Goal: Information Seeking & Learning: Learn about a topic

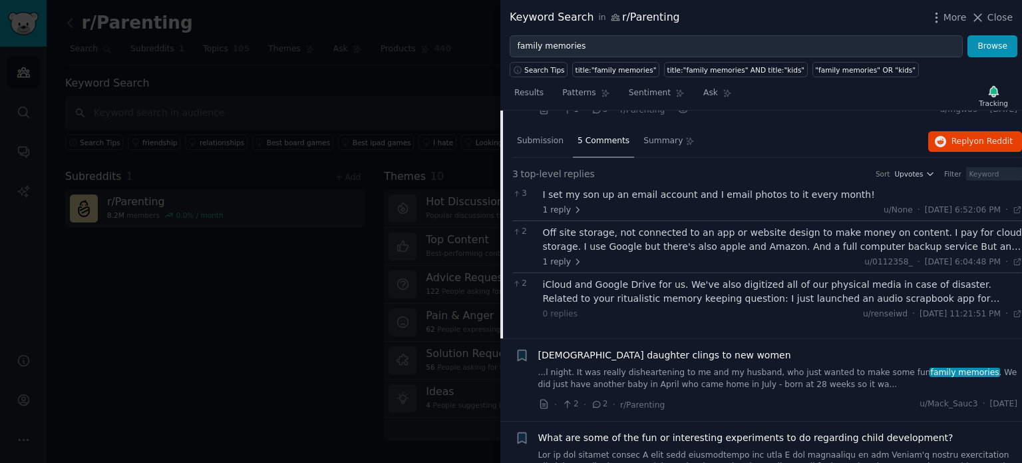
scroll to position [385, 0]
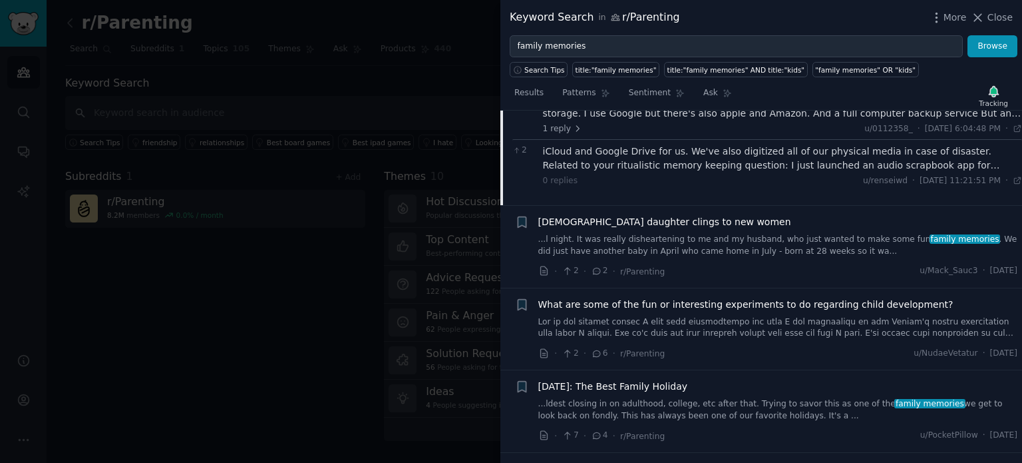
click at [672, 250] on link "...l night. It was really disheartening to me and my husband, who just wanted t…" at bounding box center [778, 245] width 480 height 23
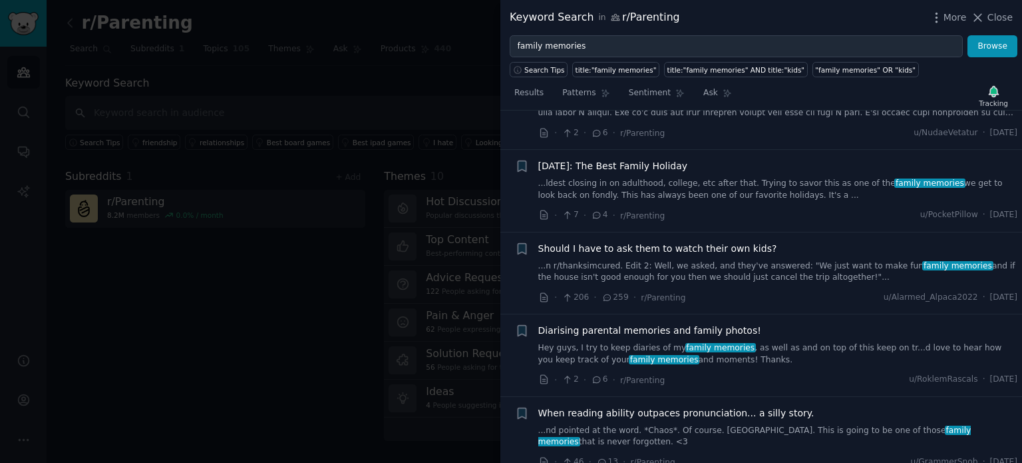
scroll to position [666, 0]
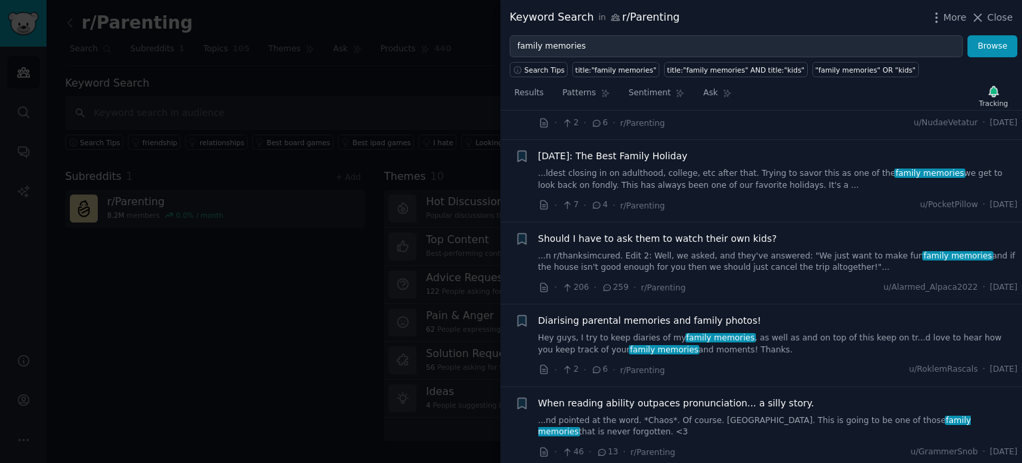
click at [768, 332] on link "Hey guys, I try to keep diaries of my family memories , as well as and on top o…" at bounding box center [778, 343] width 480 height 23
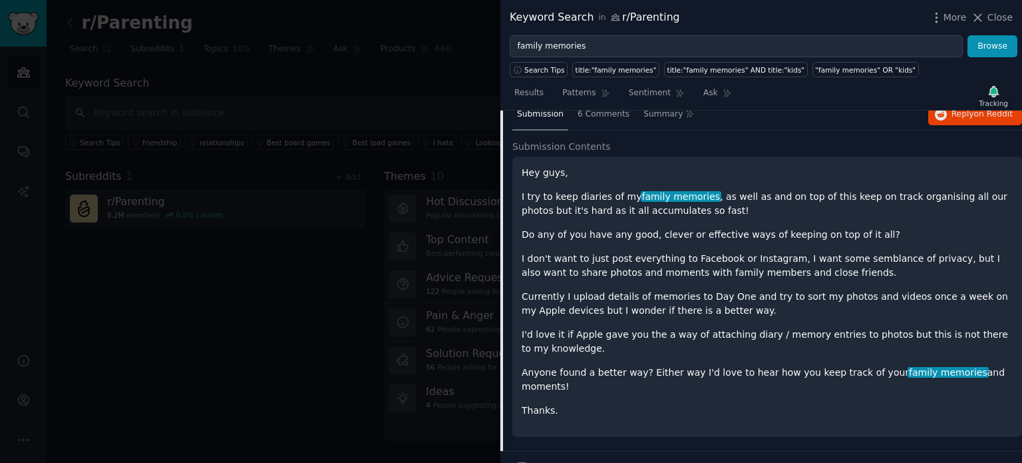
scroll to position [595, 0]
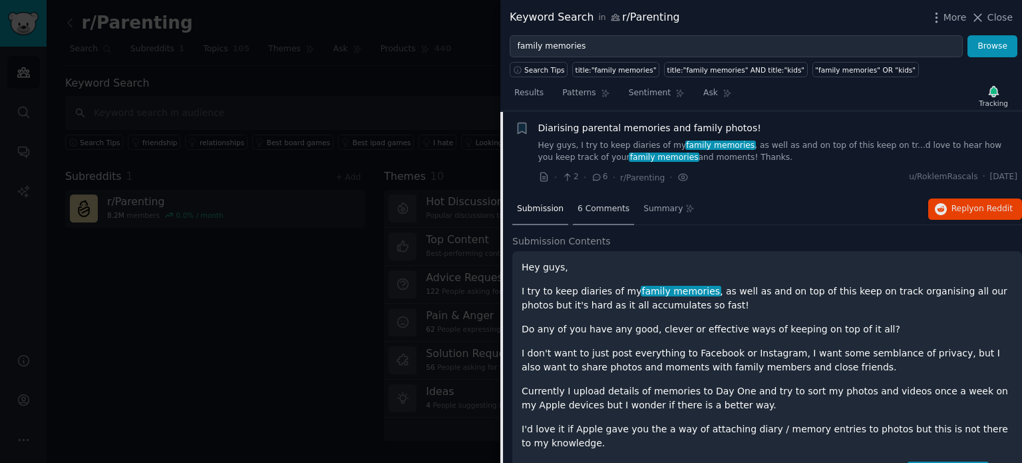
click at [602, 199] on div "6 Comments" at bounding box center [603, 210] width 61 height 32
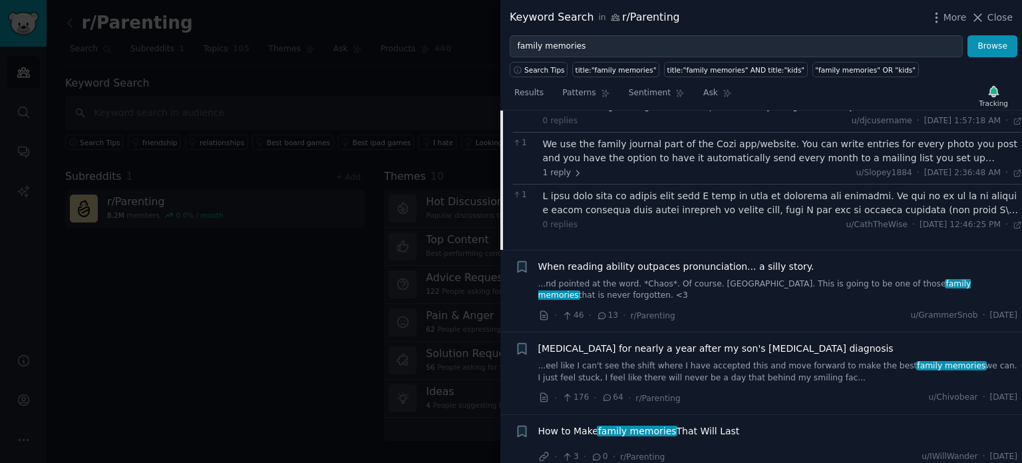
scroll to position [825, 0]
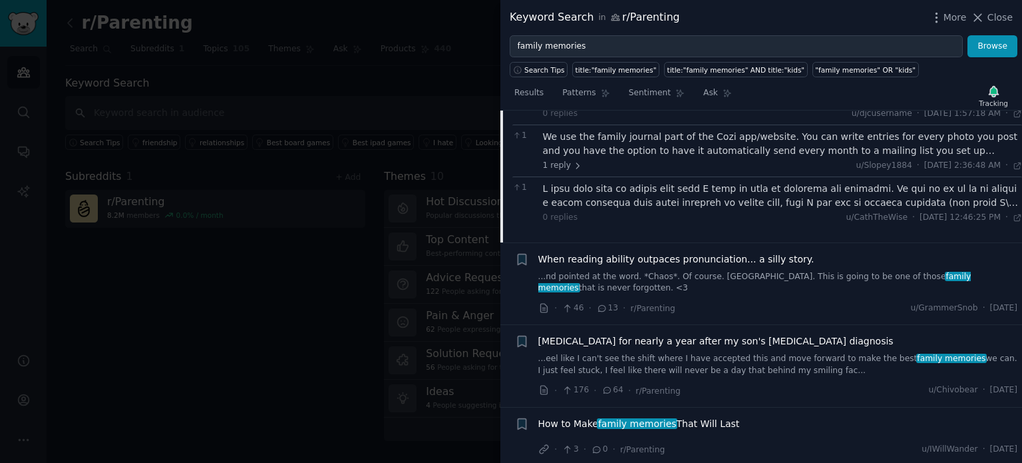
click at [715, 420] on span "How to Make family memories That Will Last" at bounding box center [639, 424] width 202 height 14
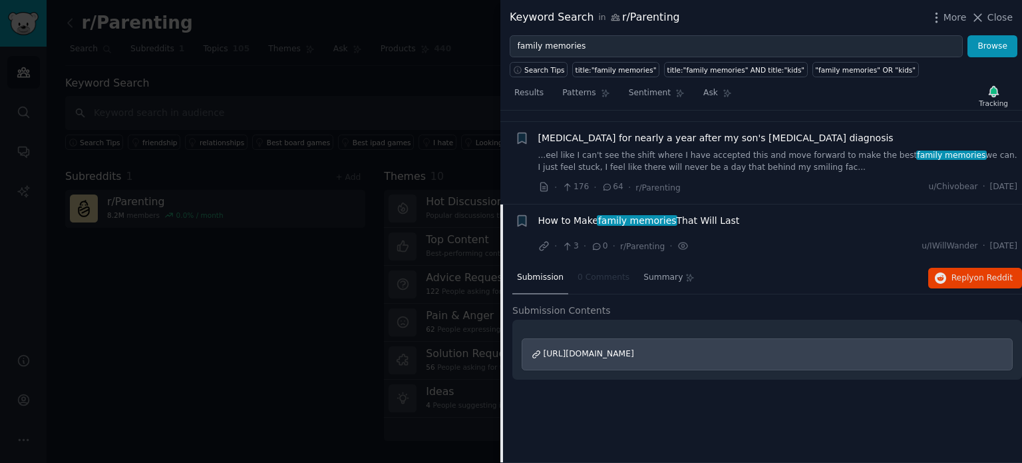
scroll to position [747, 0]
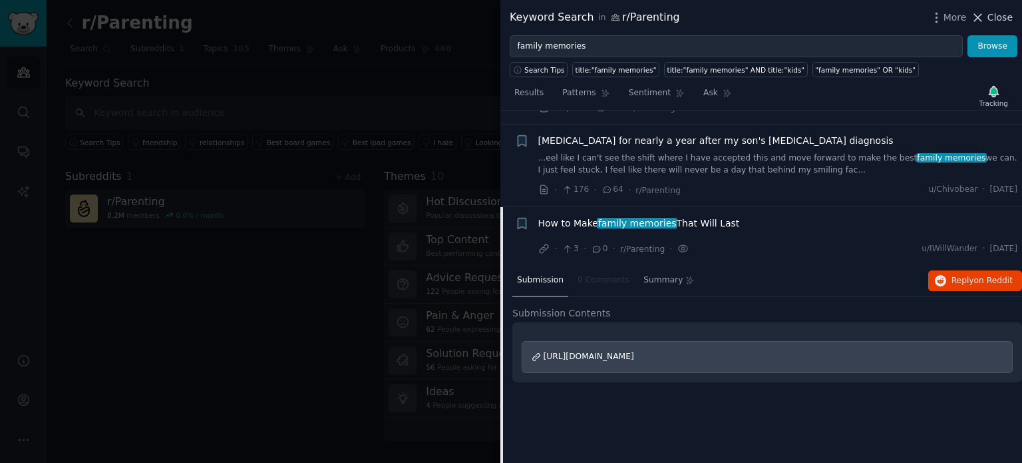
click at [1003, 17] on span "Close" at bounding box center [1000, 18] width 25 height 14
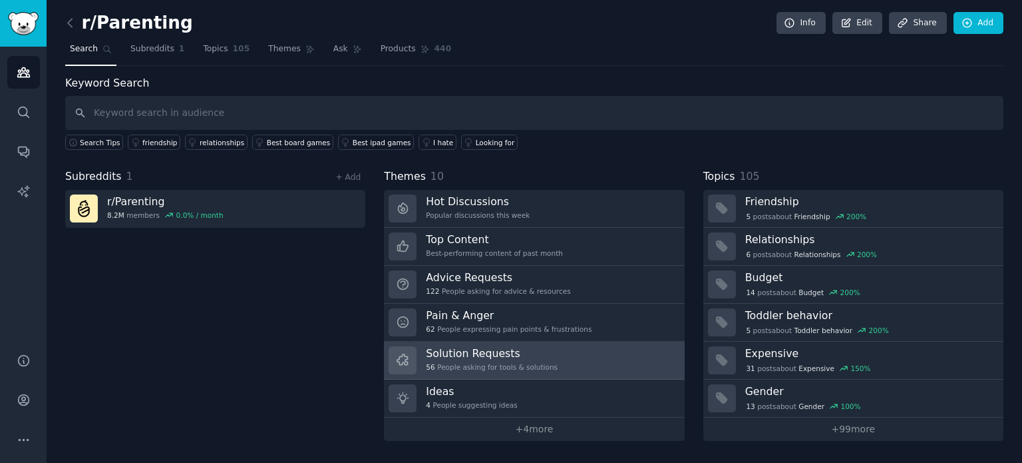
click at [563, 362] on link "Solution Requests 56 People asking for tools & solutions" at bounding box center [534, 360] width 300 height 38
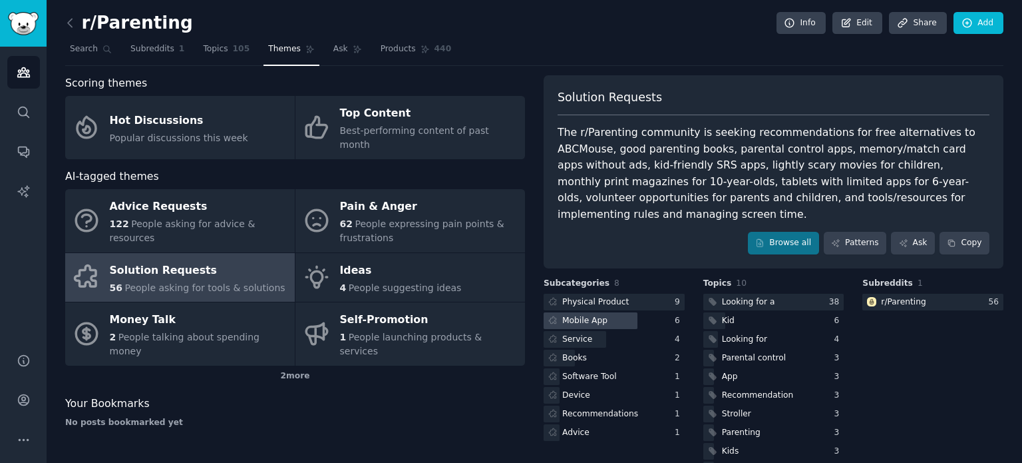
click at [606, 312] on div at bounding box center [591, 320] width 94 height 17
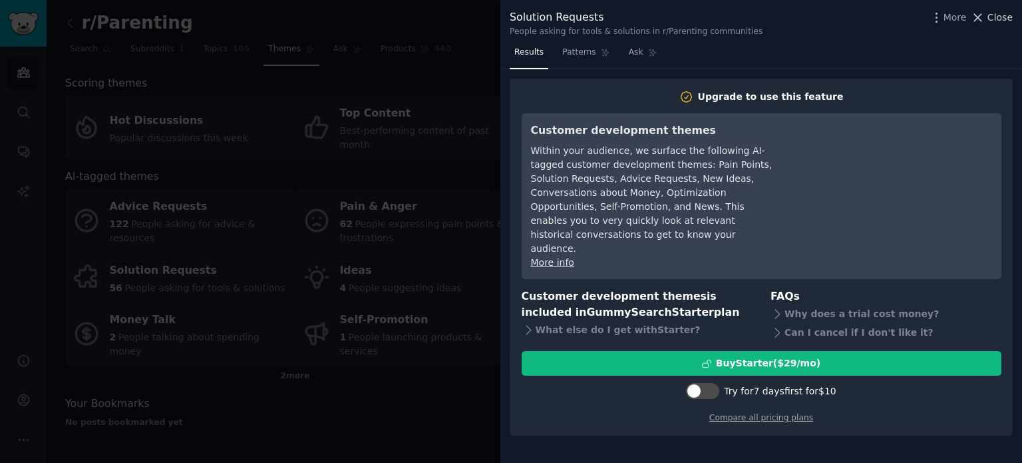
click at [1004, 17] on span "Close" at bounding box center [1000, 18] width 25 height 14
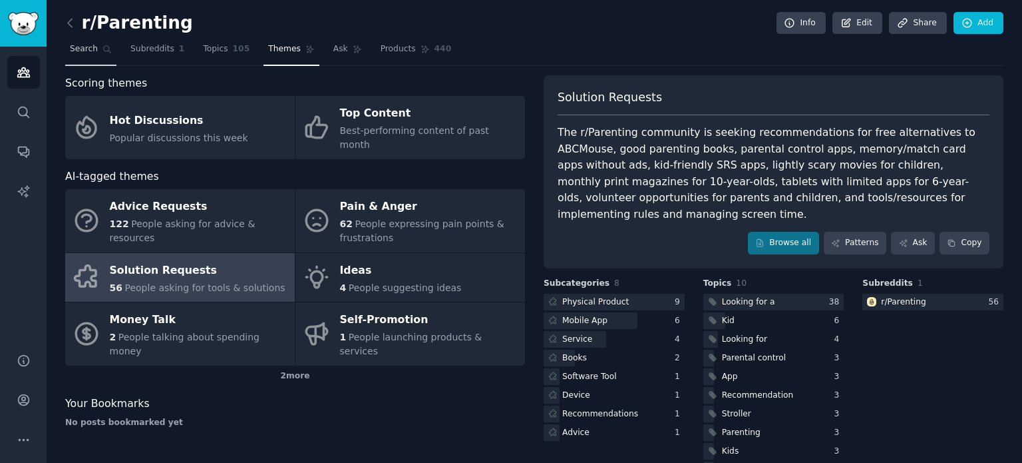
click at [88, 55] on link "Search" at bounding box center [90, 52] width 51 height 27
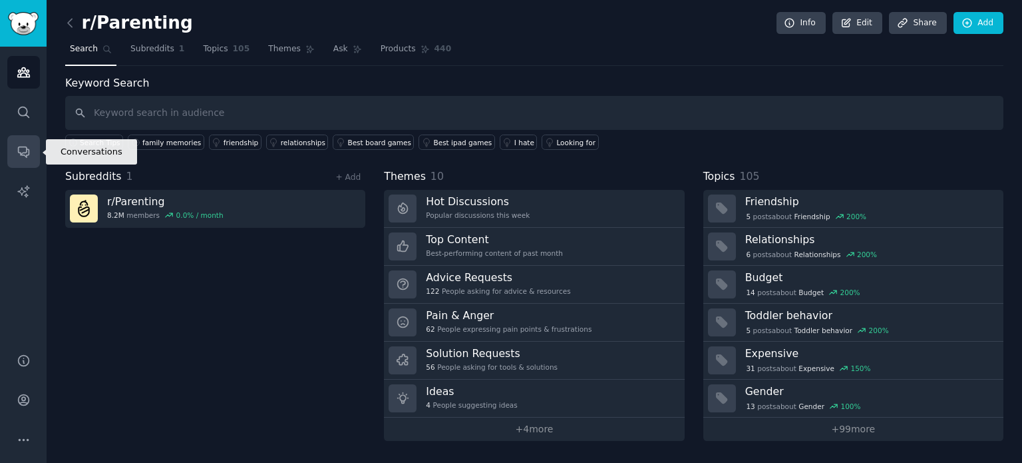
click at [13, 156] on link "Conversations" at bounding box center [23, 151] width 33 height 33
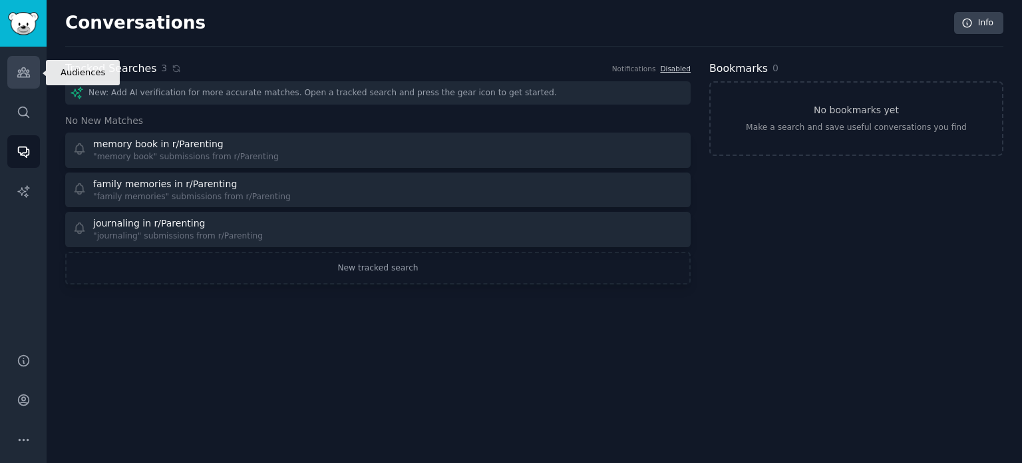
click at [20, 63] on link "Audiences" at bounding box center [23, 72] width 33 height 33
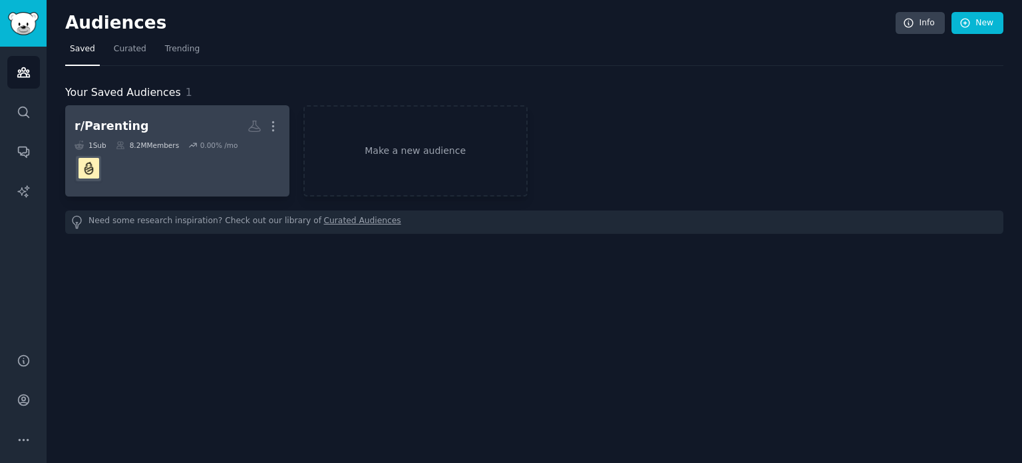
click at [135, 124] on h2 "r/Parenting More" at bounding box center [178, 125] width 206 height 23
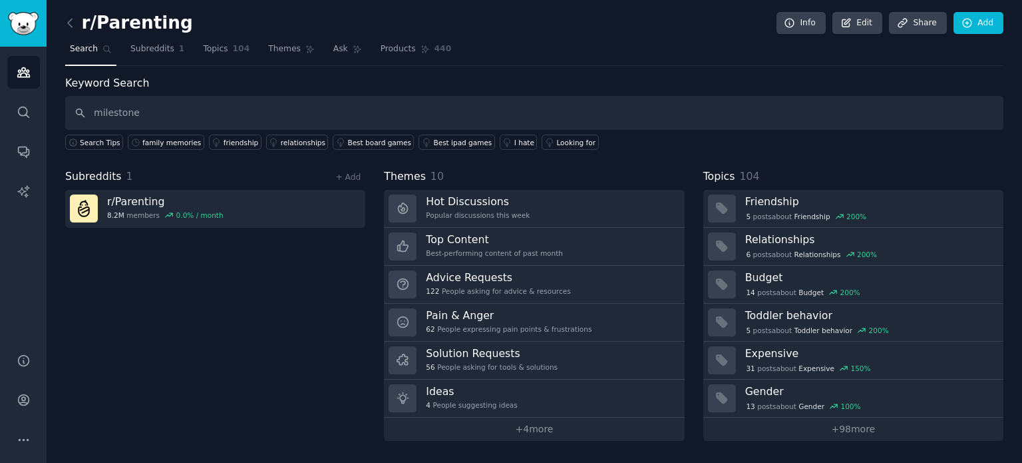
type input "milestone"
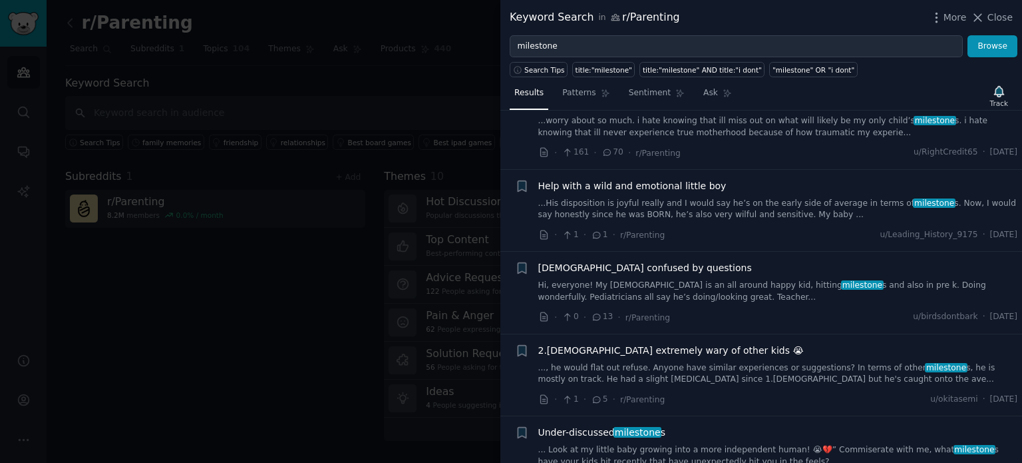
scroll to position [865, 0]
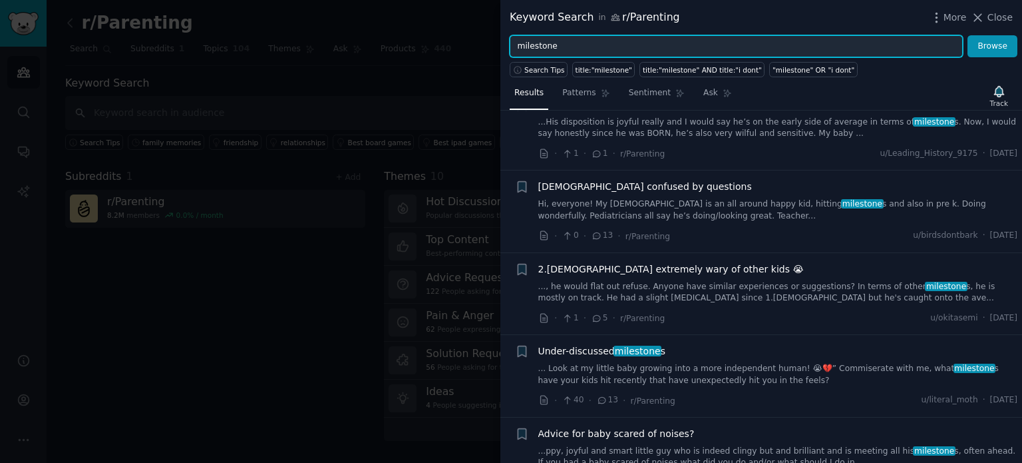
click at [562, 44] on input "milestone" at bounding box center [736, 46] width 453 height 23
click at [968, 35] on button "Browse" at bounding box center [993, 46] width 50 height 23
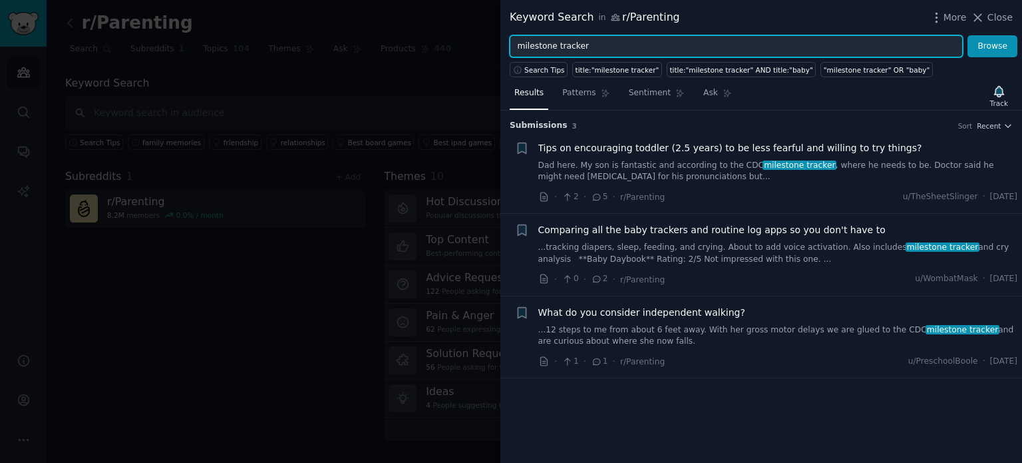
drag, startPoint x: 583, startPoint y: 46, endPoint x: 478, endPoint y: 38, distance: 105.4
click at [478, 38] on div "Keyword Search in r/Parenting More Close milestone tracker Browse Search Tips t…" at bounding box center [511, 231] width 1022 height 463
type input "baby memories"
click at [968, 35] on button "Browse" at bounding box center [993, 46] width 50 height 23
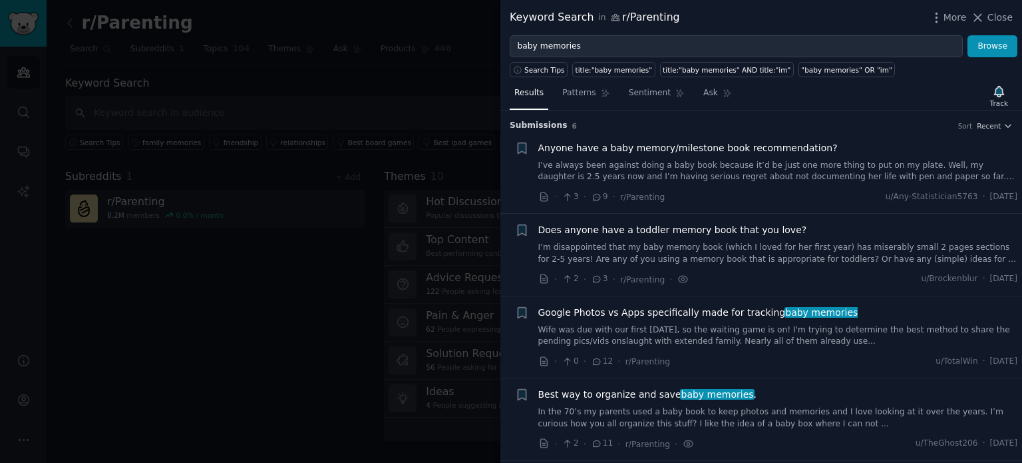
click at [729, 157] on div "Anyone have a baby memory/milestone book recommendation? I’ve always been again…" at bounding box center [778, 162] width 480 height 42
click at [798, 170] on link "I’ve always been against doing a baby book because it’d be just one more thing …" at bounding box center [778, 171] width 480 height 23
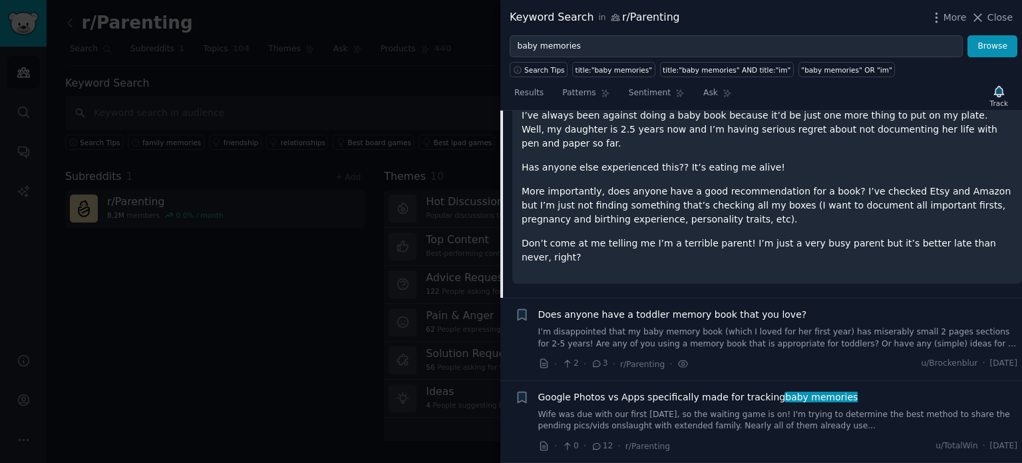
scroll to position [87, 0]
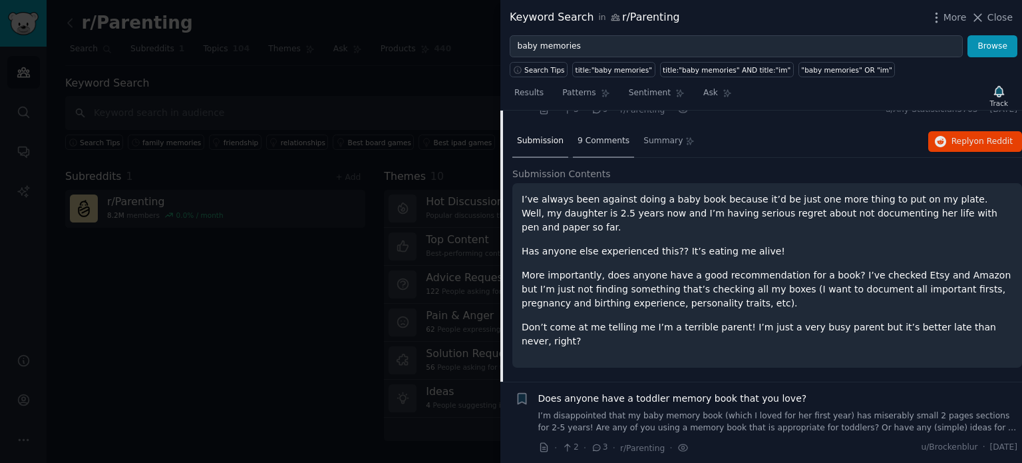
click at [599, 138] on span "9 Comments" at bounding box center [604, 141] width 52 height 12
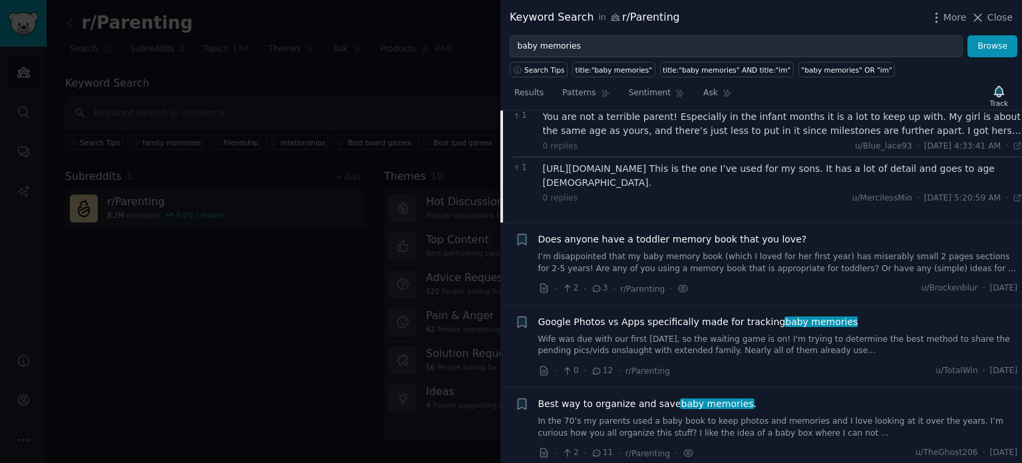
scroll to position [287, 0]
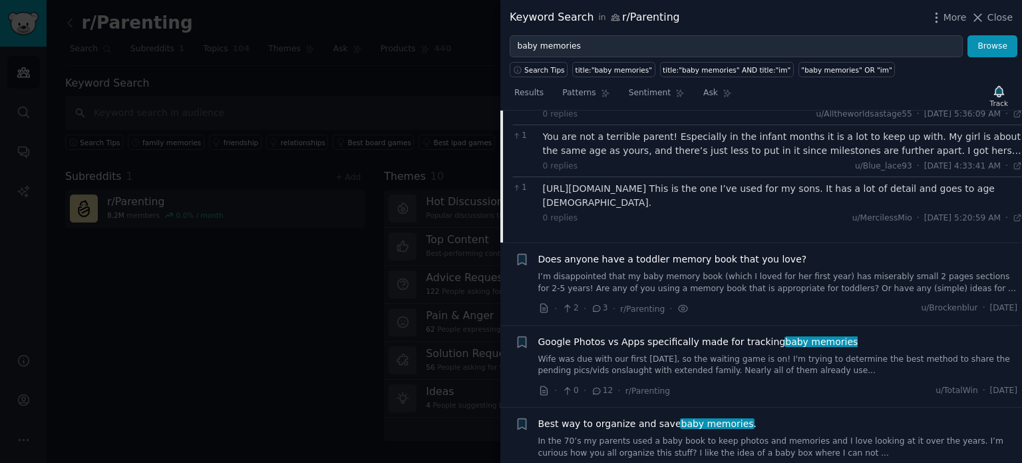
click at [673, 267] on div "Does anyone have a toddler memory book that you love? I’m disappointed that my …" at bounding box center [778, 273] width 480 height 42
click at [562, 258] on span "Does anyone have a toddler memory book that you love?" at bounding box center [672, 259] width 269 height 14
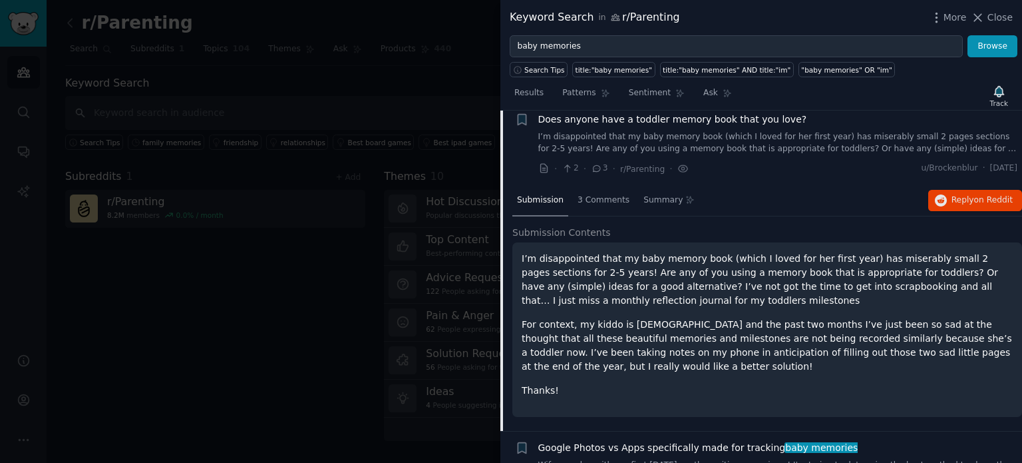
scroll to position [103, 0]
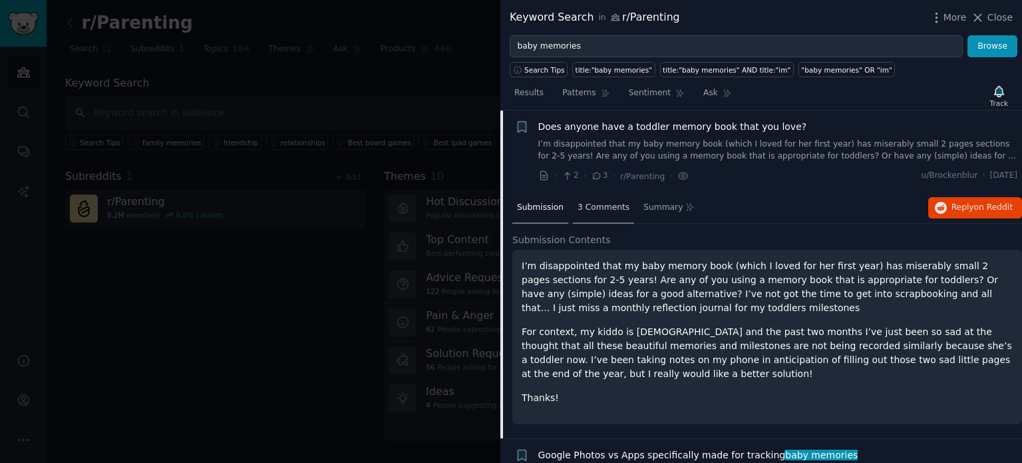
click at [609, 212] on span "3 Comments" at bounding box center [604, 208] width 52 height 12
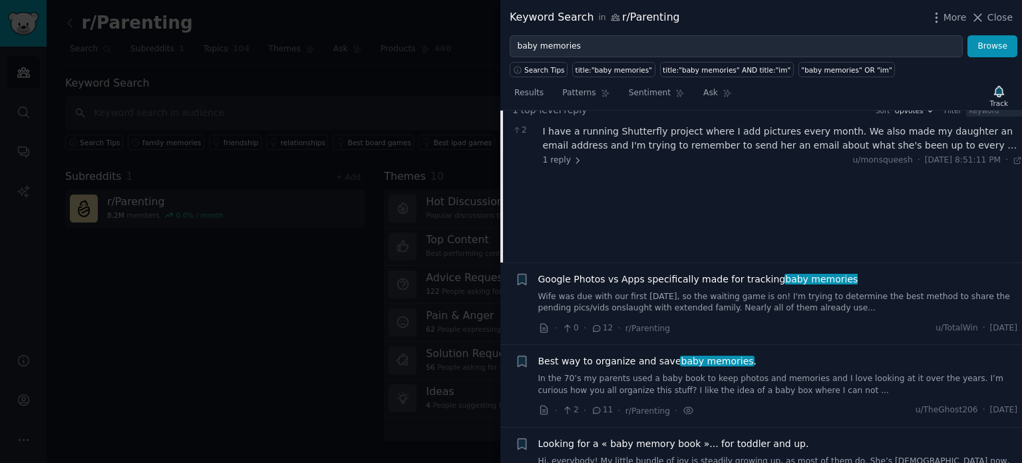
scroll to position [236, 0]
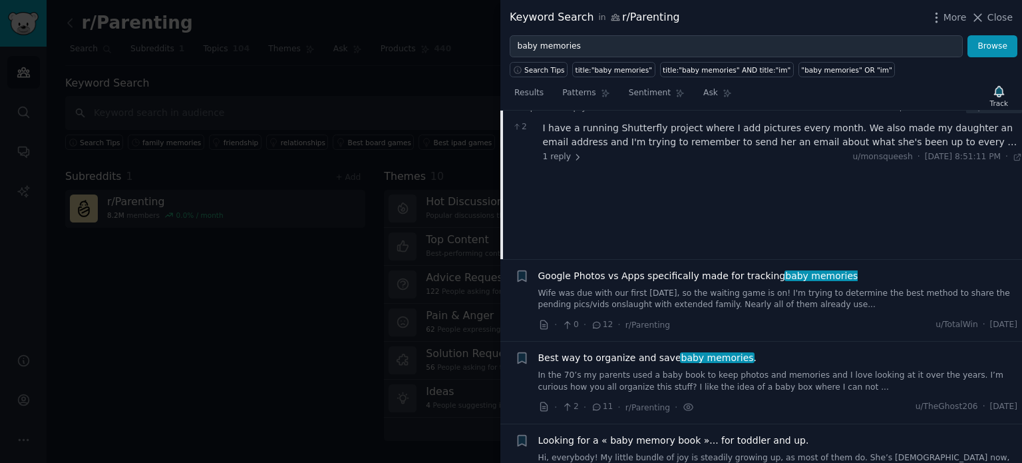
click at [685, 291] on link "Wife was due with our first yesterday, so the waiting game is on! I'm trying to…" at bounding box center [778, 298] width 480 height 23
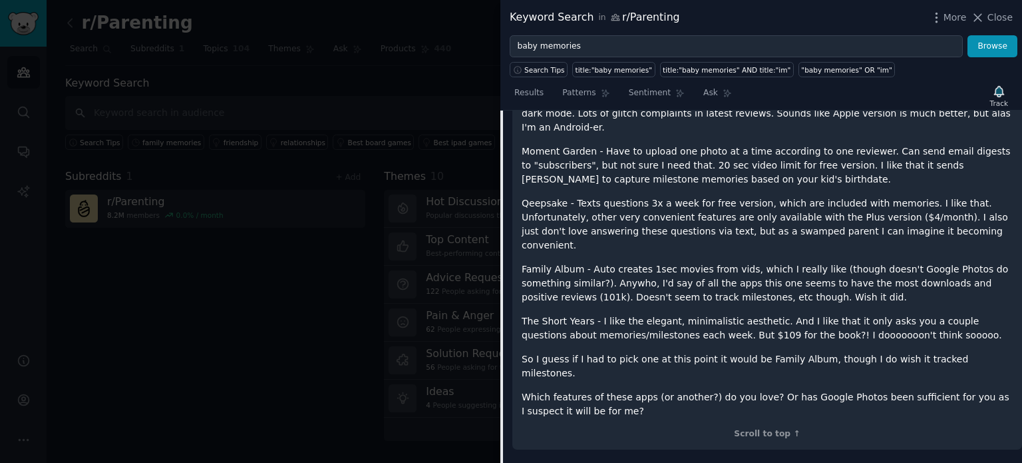
scroll to position [518, 0]
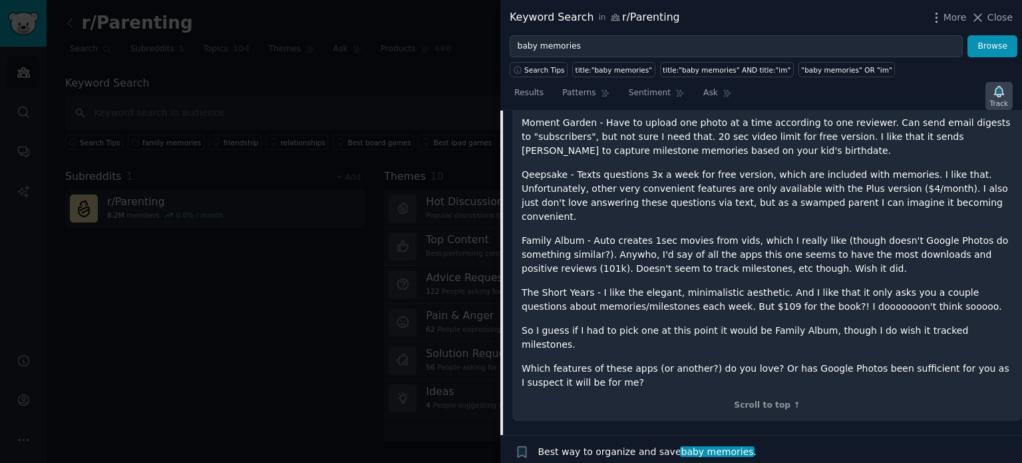
click at [1001, 93] on icon "button" at bounding box center [998, 91] width 9 height 11
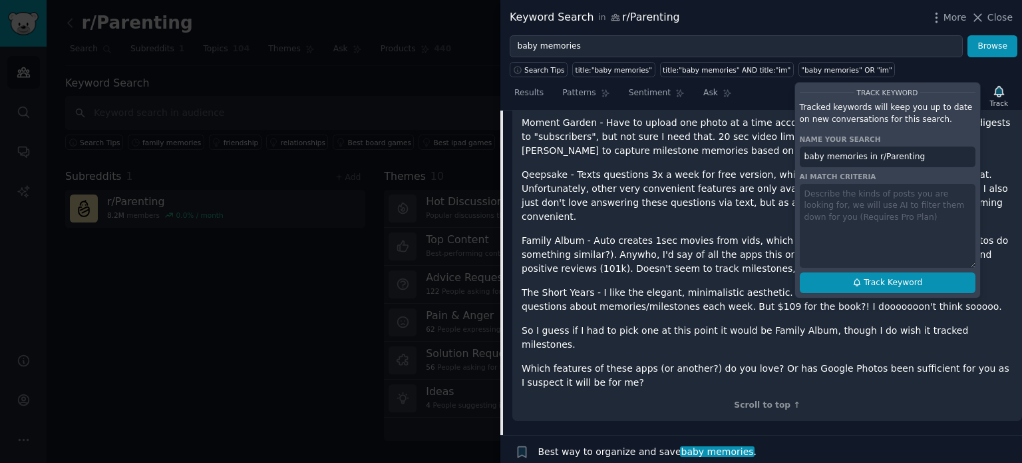
click at [862, 278] on icon at bounding box center [856, 282] width 9 height 9
type input "baby memories in r/Parenting"
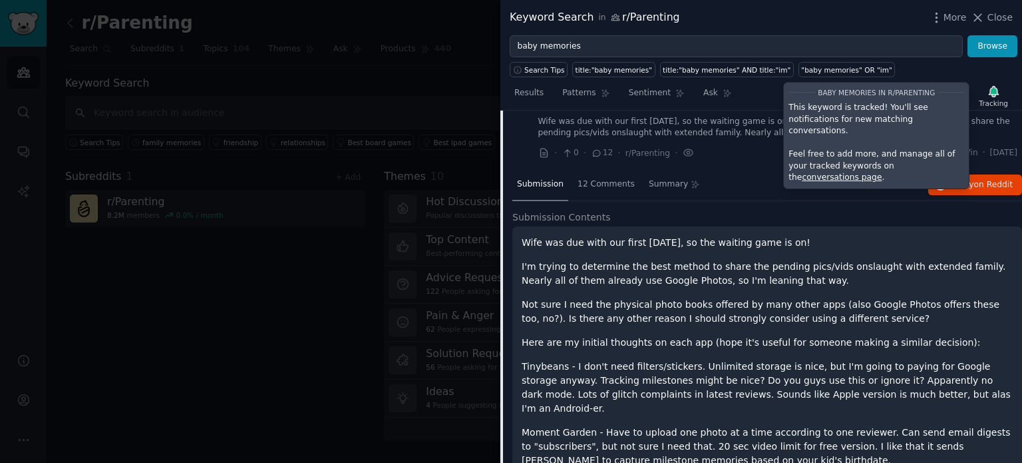
scroll to position [185, 0]
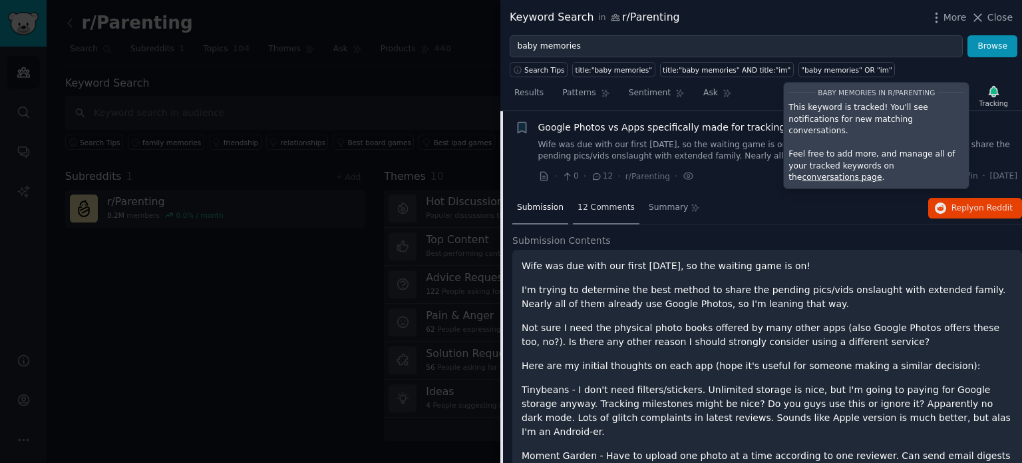
click at [592, 199] on div "12 Comments" at bounding box center [606, 208] width 67 height 32
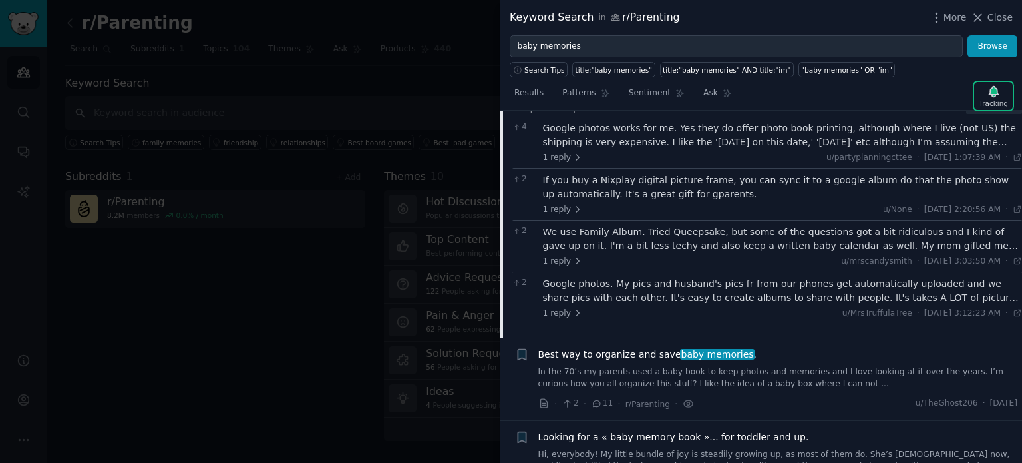
scroll to position [437, 0]
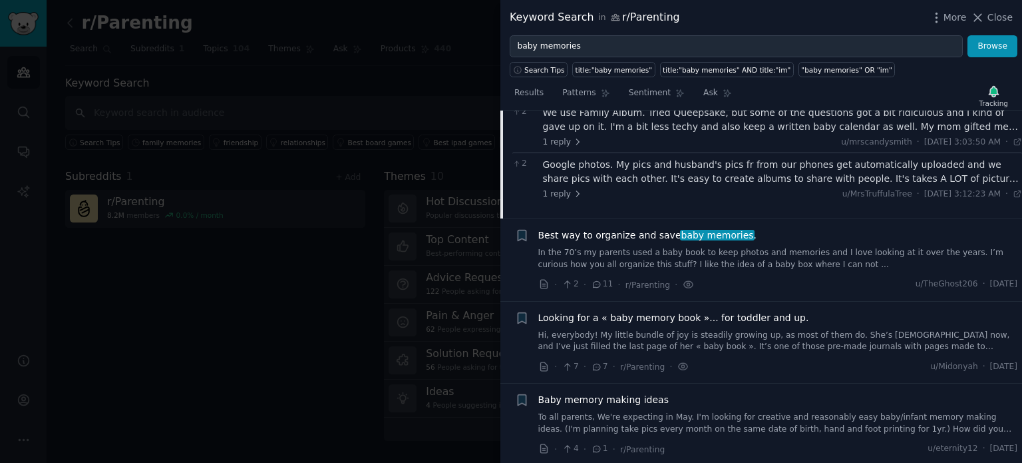
click at [729, 329] on link "Hi, everybody! My little bundle of joy is steadily growing up, as most of them …" at bounding box center [778, 340] width 480 height 23
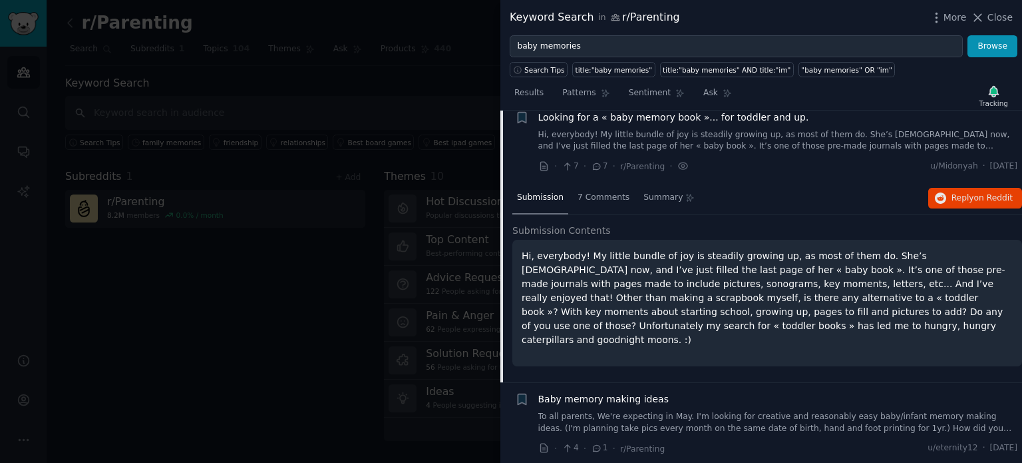
scroll to position [349, 0]
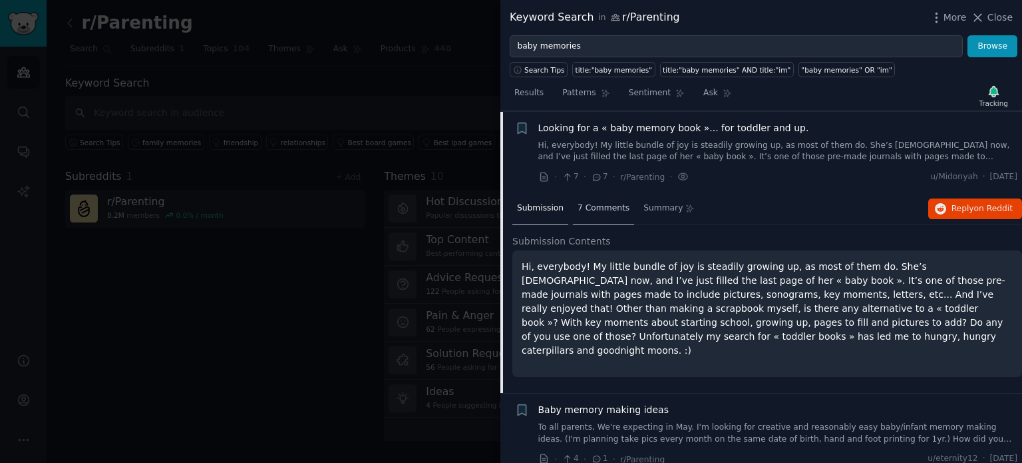
click at [595, 214] on div "7 Comments" at bounding box center [603, 209] width 61 height 32
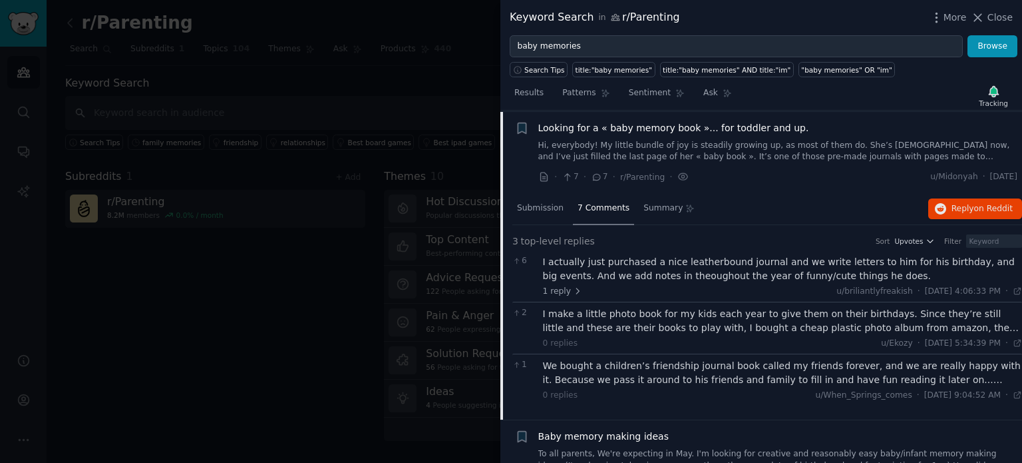
scroll to position [386, 0]
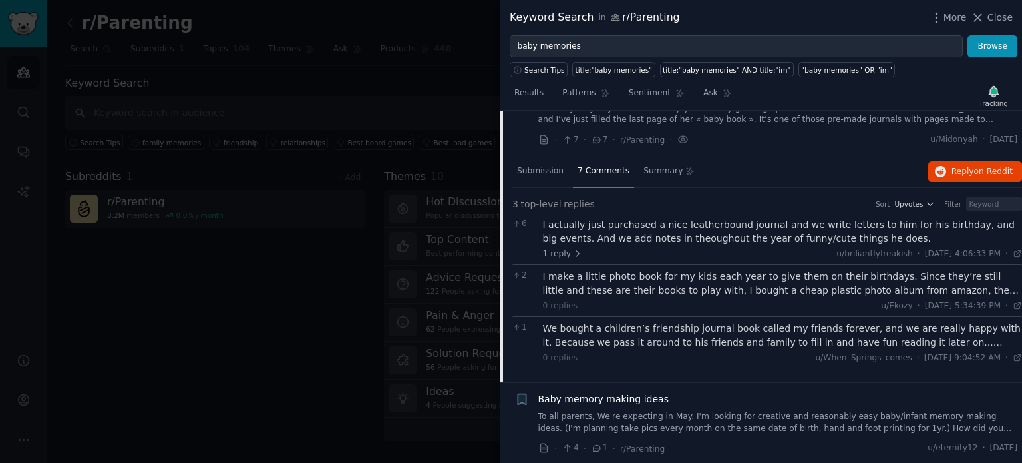
click at [599, 411] on link "To all parents, We're expecting in May. I'm looking for creative and reasonably…" at bounding box center [778, 422] width 480 height 23
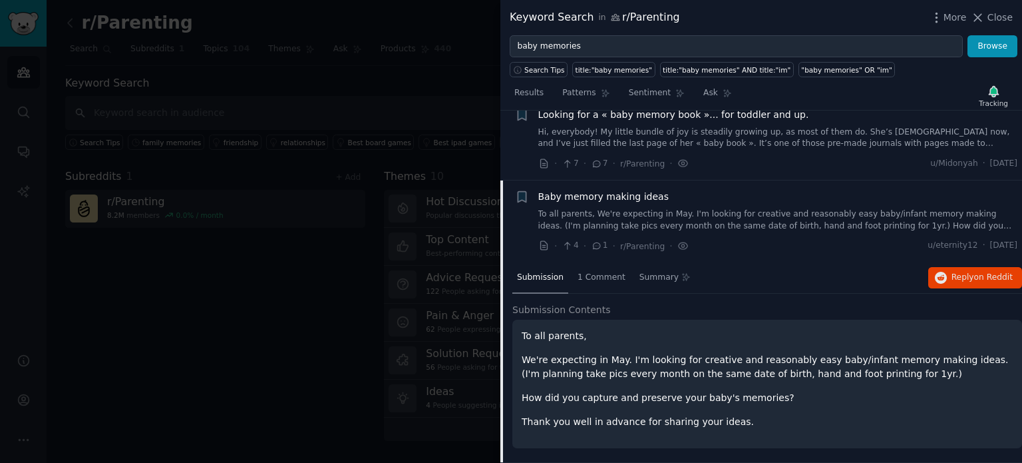
scroll to position [359, 0]
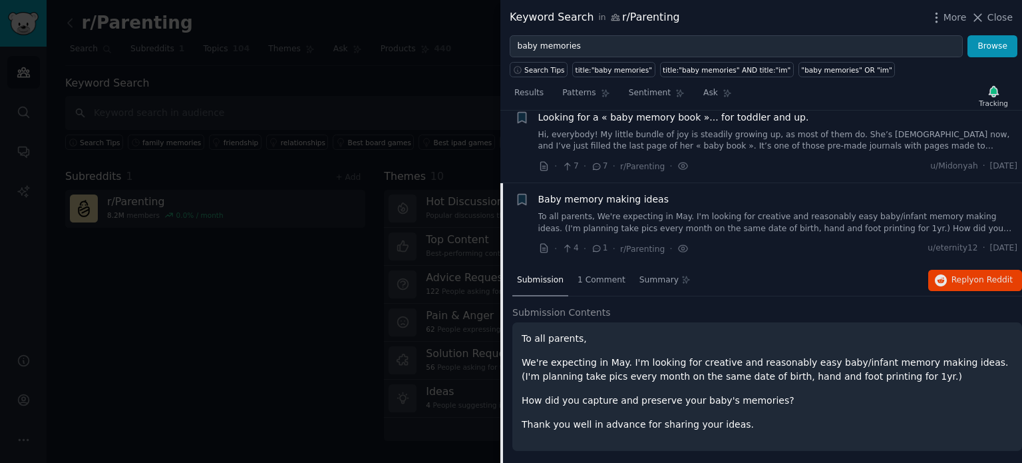
click at [606, 149] on link "Hi, everybody! My little bundle of joy is steadily growing up, as most of them …" at bounding box center [778, 140] width 480 height 23
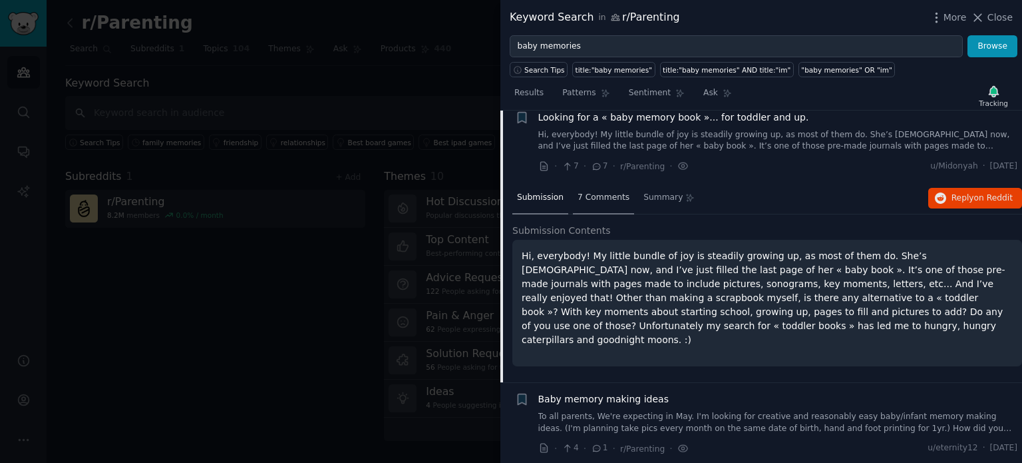
scroll to position [349, 0]
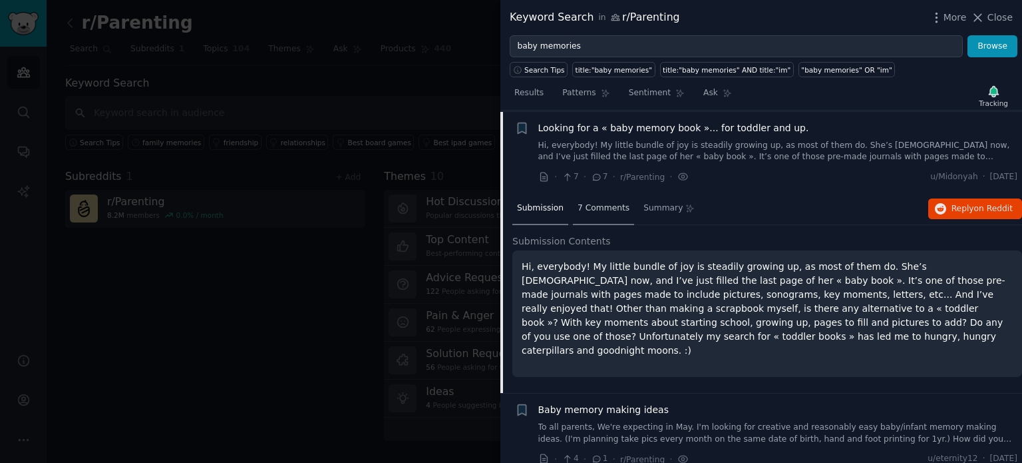
click at [594, 214] on div "7 Comments" at bounding box center [603, 209] width 61 height 32
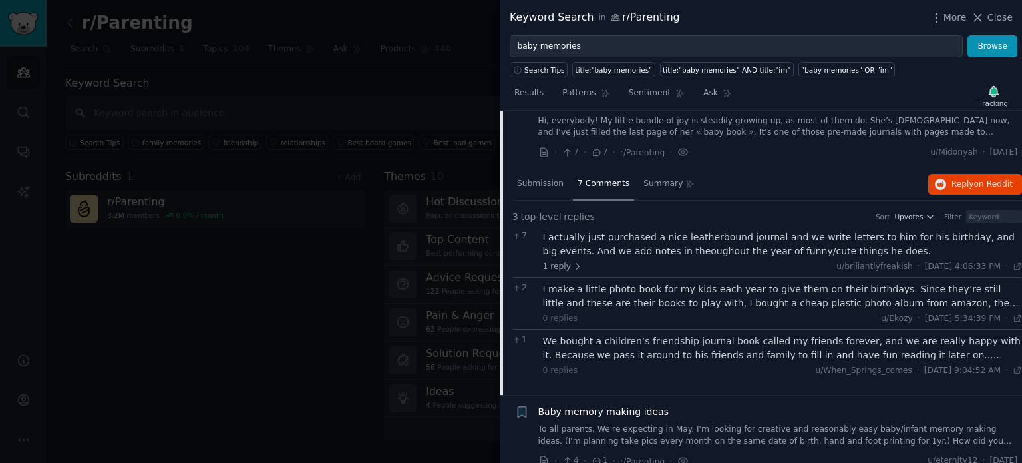
scroll to position [386, 0]
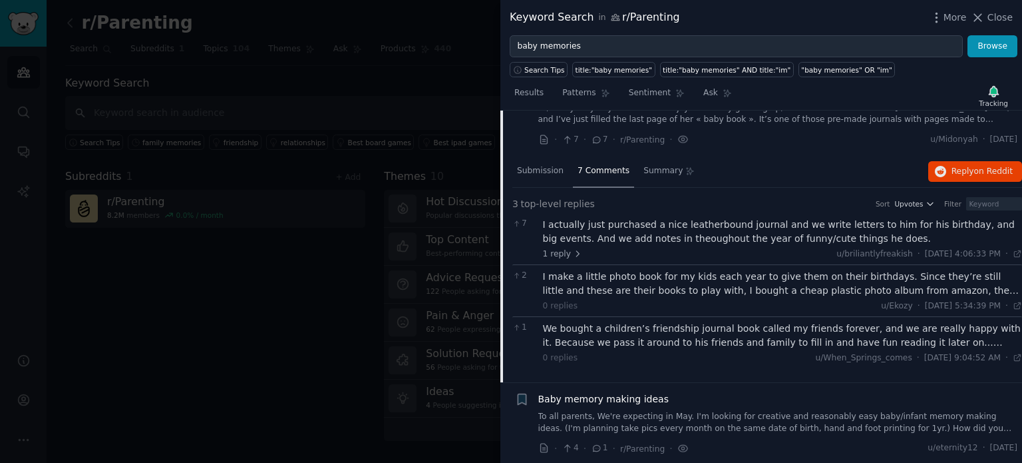
click at [739, 415] on link "To all parents, We're expecting in May. I'm looking for creative and reasonably…" at bounding box center [778, 422] width 480 height 23
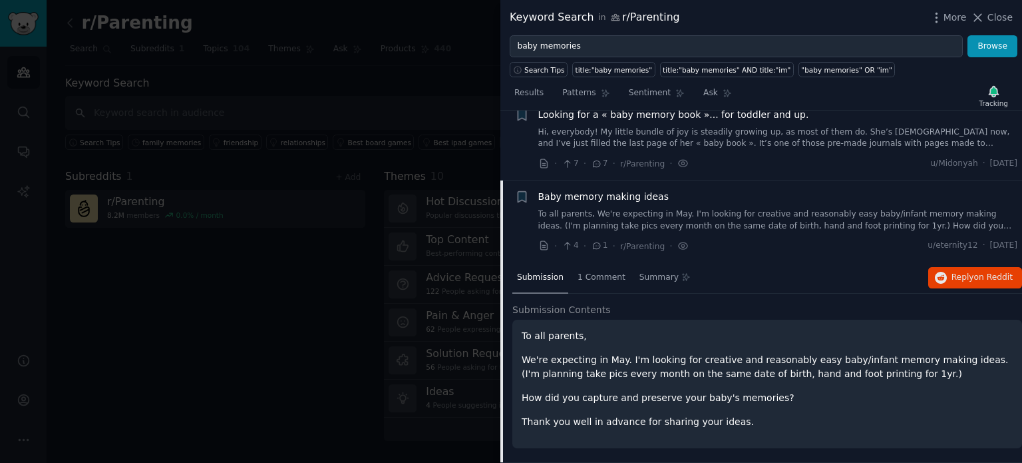
scroll to position [359, 0]
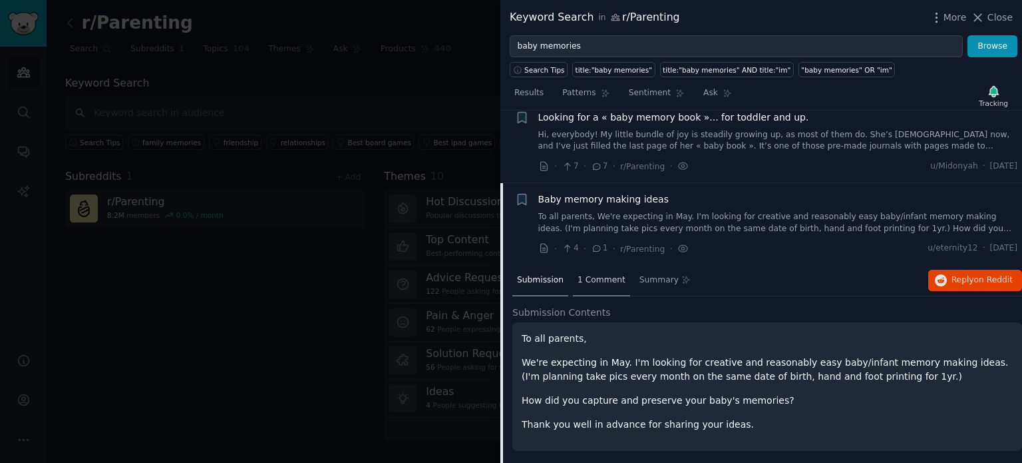
click at [578, 287] on div "1 Comment" at bounding box center [601, 281] width 57 height 32
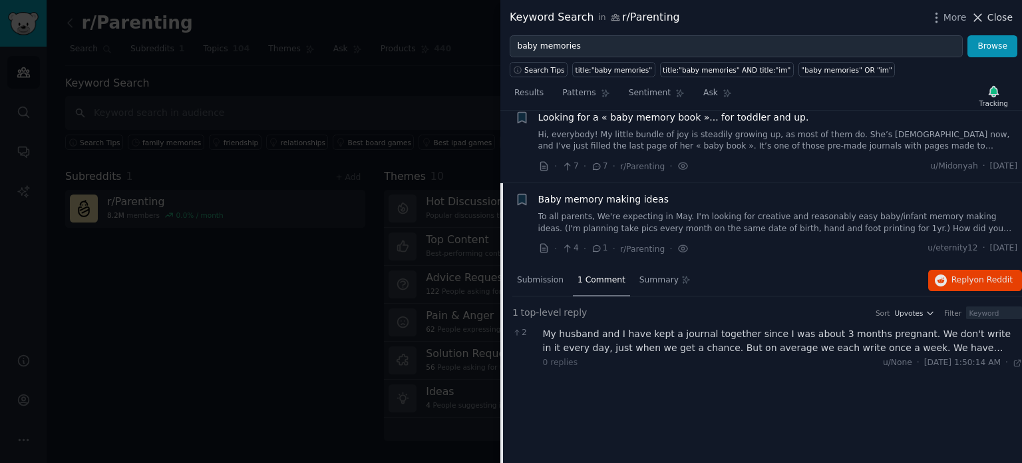
click at [993, 23] on span "Close" at bounding box center [1000, 18] width 25 height 14
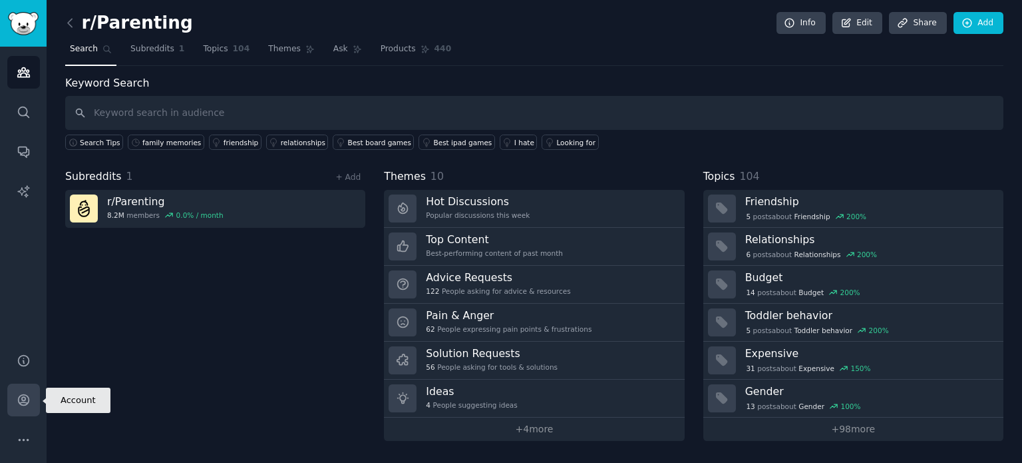
click at [17, 405] on icon "Sidebar" at bounding box center [24, 400] width 14 height 14
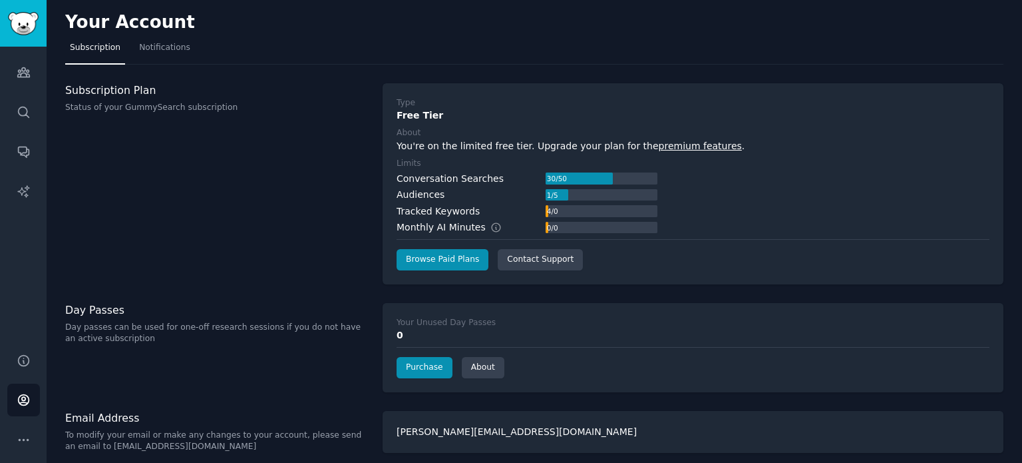
scroll to position [7, 0]
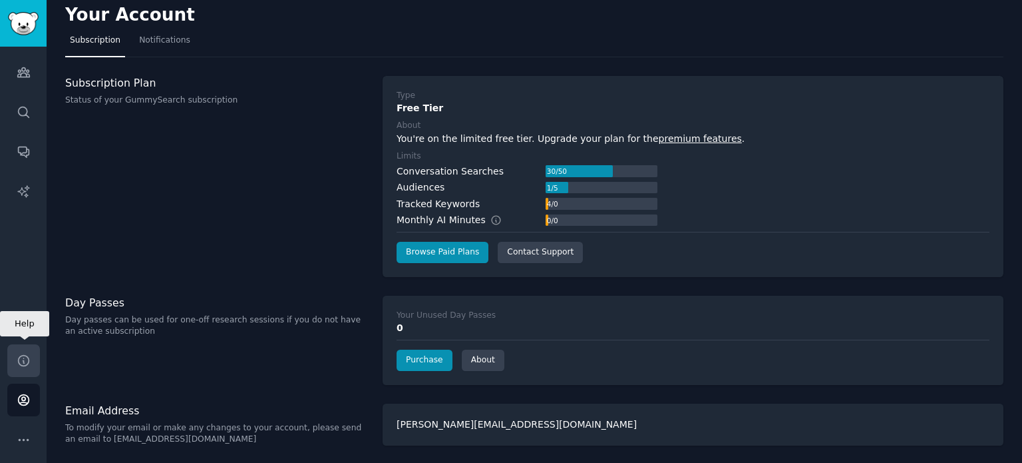
click at [32, 353] on link "Help" at bounding box center [23, 360] width 33 height 33
click at [18, 438] on icon "Sidebar" at bounding box center [24, 440] width 14 height 14
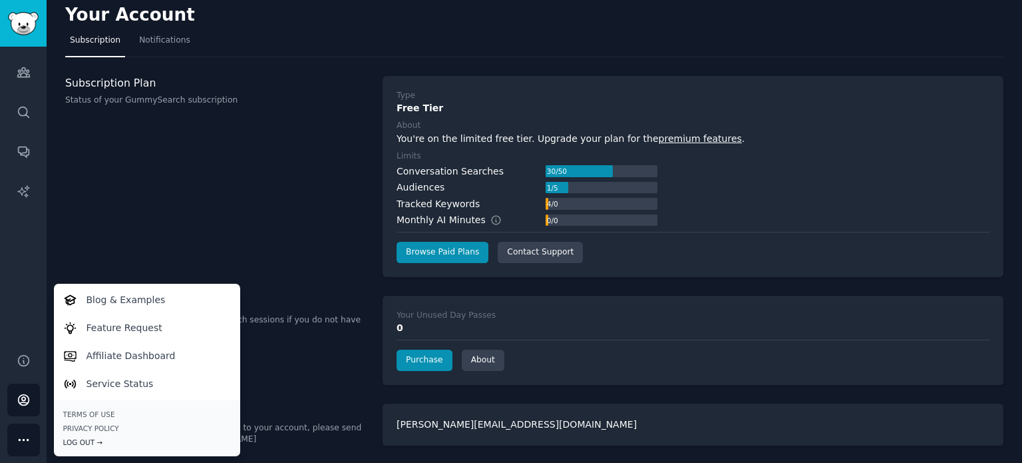
click at [77, 441] on div "Log Out →" at bounding box center [147, 441] width 168 height 9
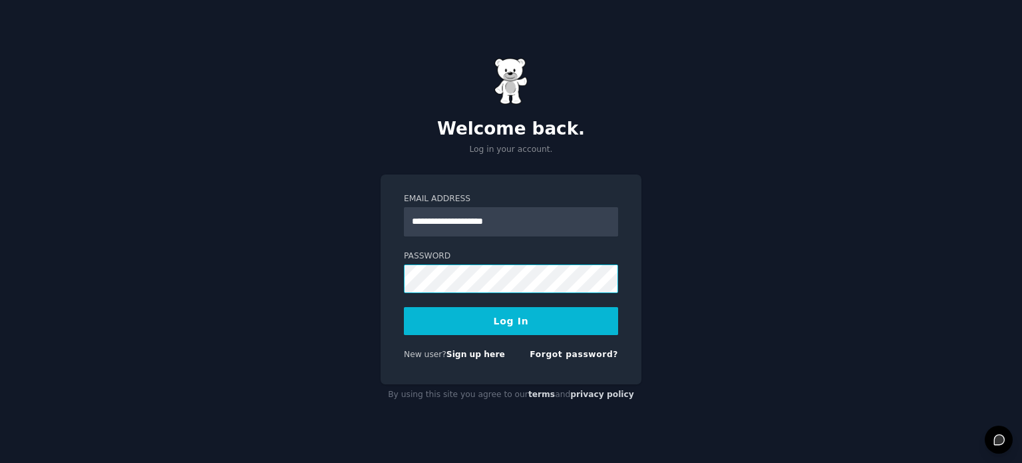
click at [404, 307] on button "Log In" at bounding box center [511, 321] width 214 height 28
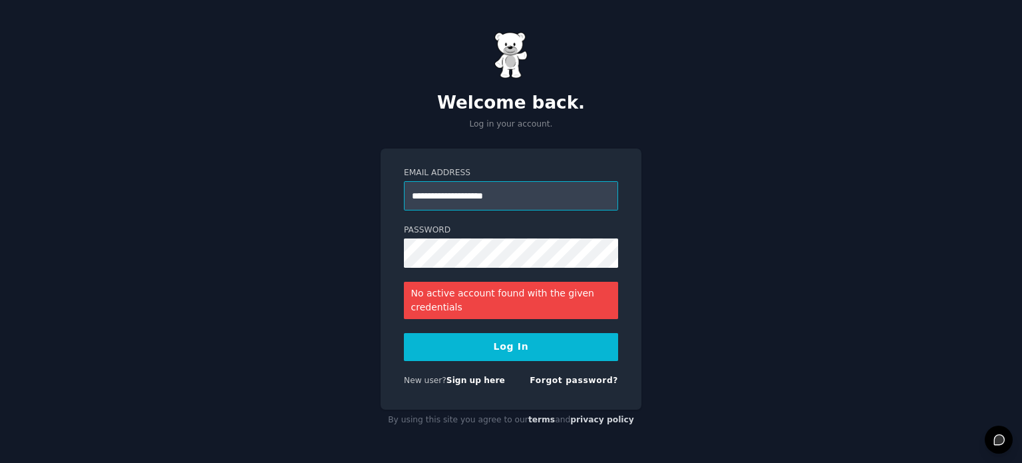
click at [455, 194] on input "**********" at bounding box center [511, 195] width 214 height 29
type input "**********"
click at [496, 339] on button "Log In" at bounding box center [511, 347] width 214 height 28
click at [404, 333] on button "Log In" at bounding box center [511, 347] width 214 height 28
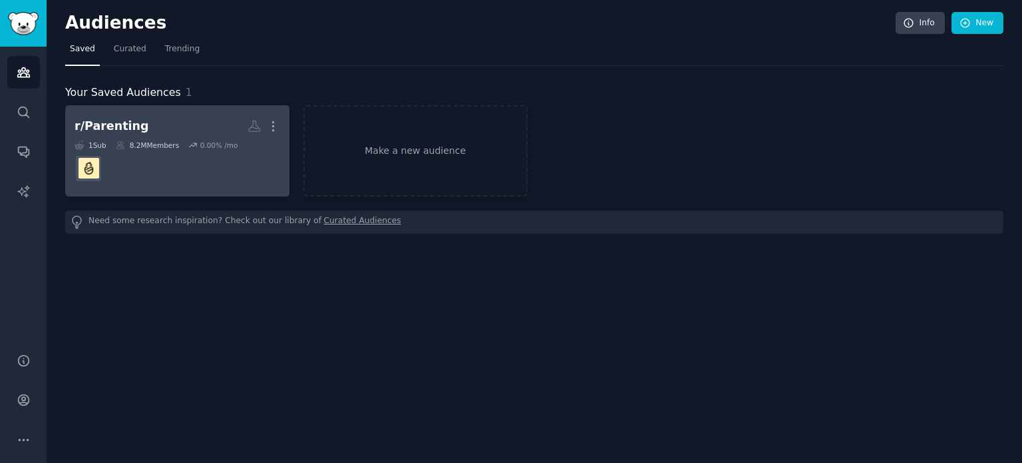
click at [184, 146] on div "1 Sub 8.2M Members 0.00 % /mo" at bounding box center [178, 144] width 206 height 9
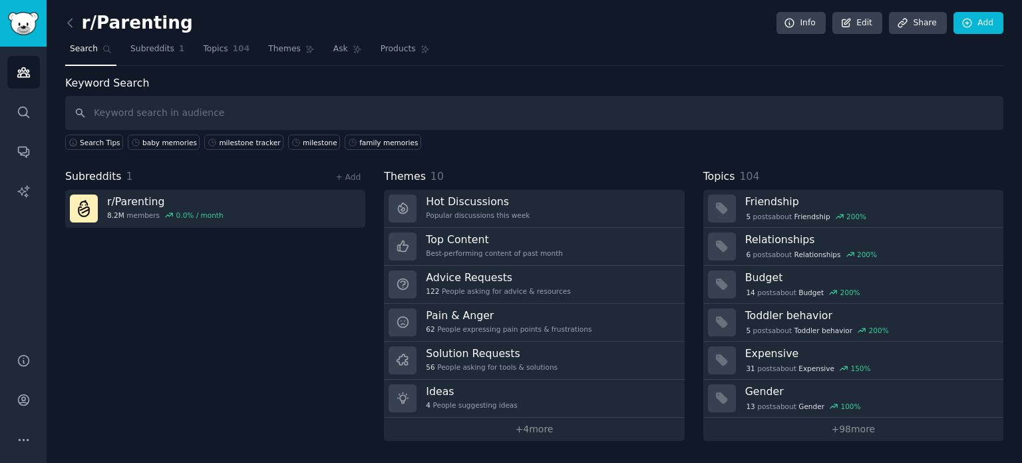
click at [330, 108] on input "text" at bounding box center [534, 113] width 938 height 34
click at [194, 114] on input "text" at bounding box center [534, 113] width 938 height 34
click at [176, 118] on input "text" at bounding box center [534, 113] width 938 height 34
type input "precious moments"
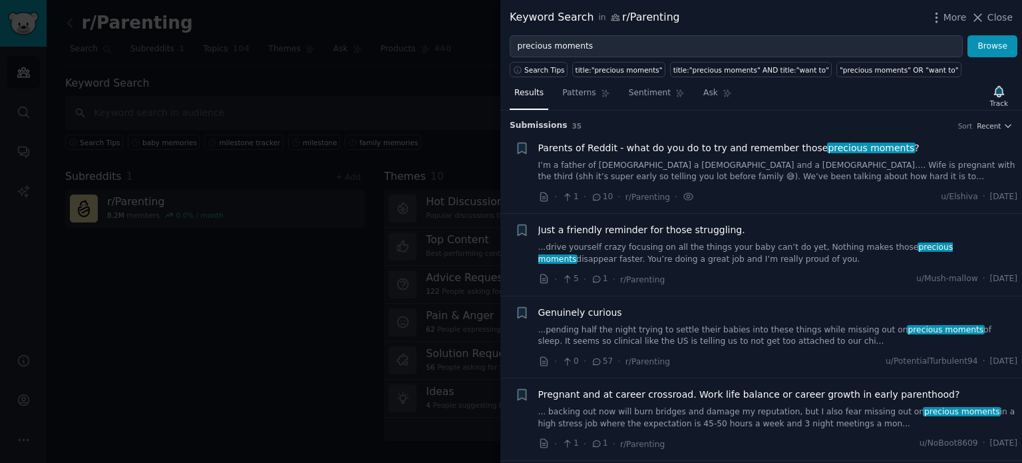
click at [745, 178] on link "I’m a father of 2 a 4yo and a 2yo…. Wife is pregnant with the third (shh it’s s…" at bounding box center [778, 171] width 480 height 23
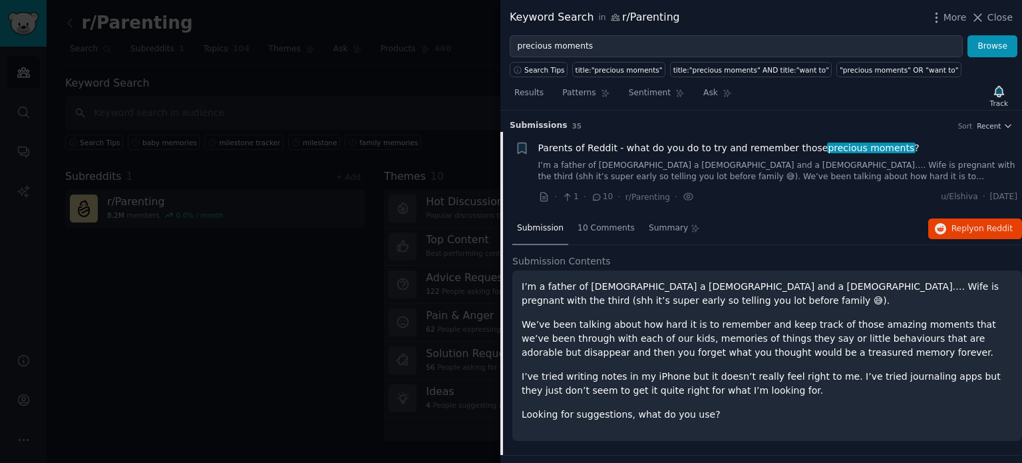
scroll to position [21, 0]
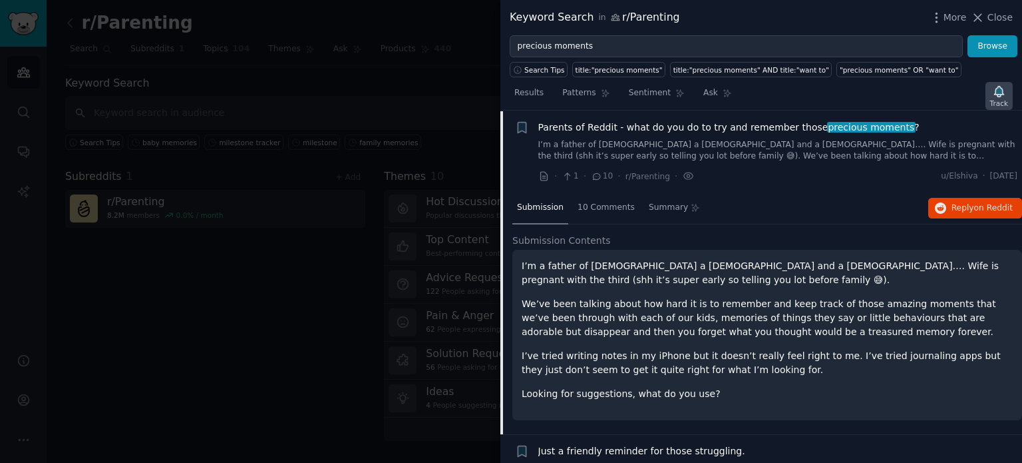
click at [996, 88] on icon "button" at bounding box center [999, 92] width 14 height 14
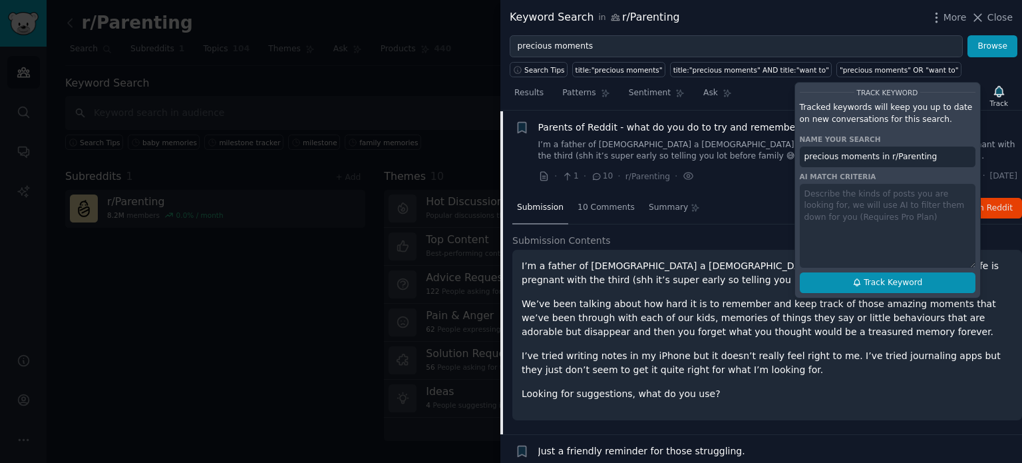
click at [889, 283] on span "Track Keyword" at bounding box center [893, 283] width 59 height 12
type input "precious moments in r/Parenting"
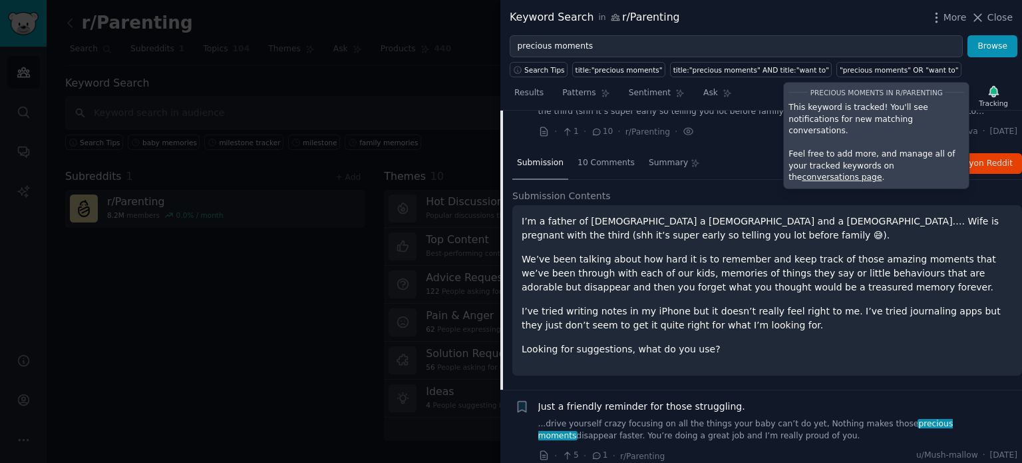
scroll to position [87, 0]
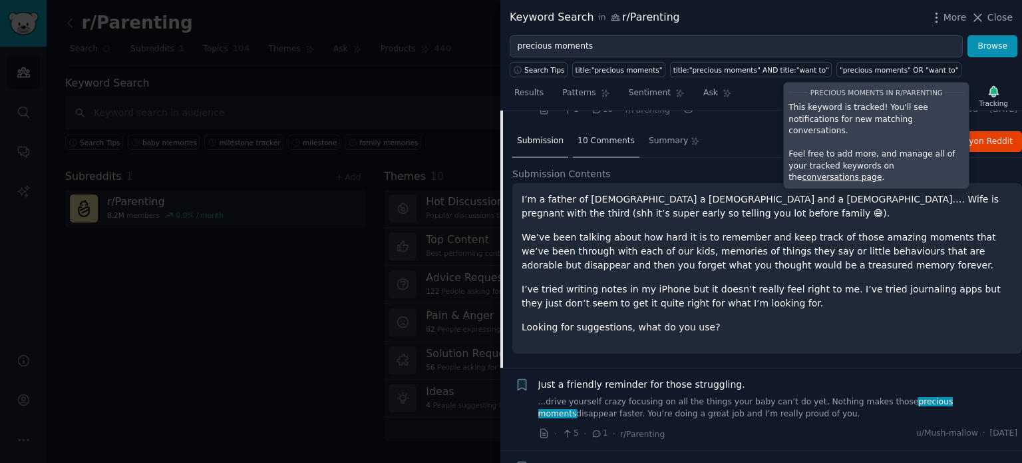
click at [596, 138] on span "10 Comments" at bounding box center [606, 141] width 57 height 12
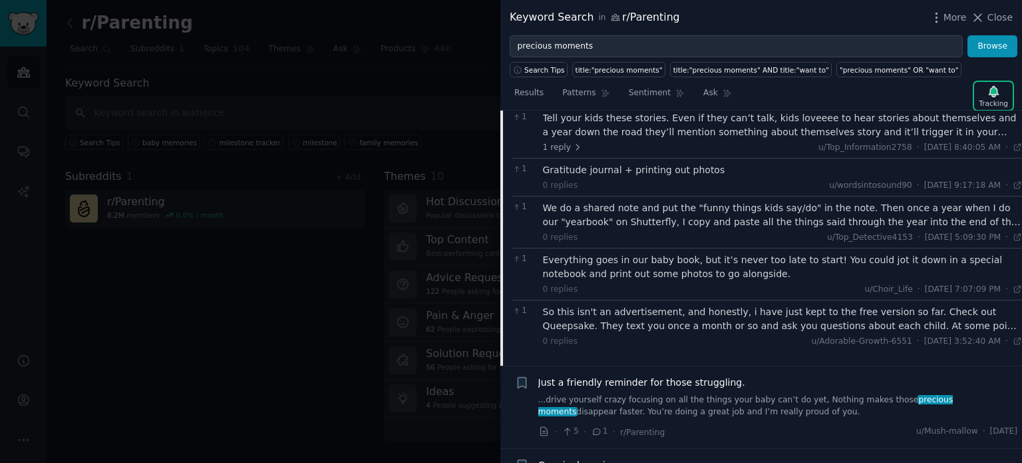
scroll to position [353, 0]
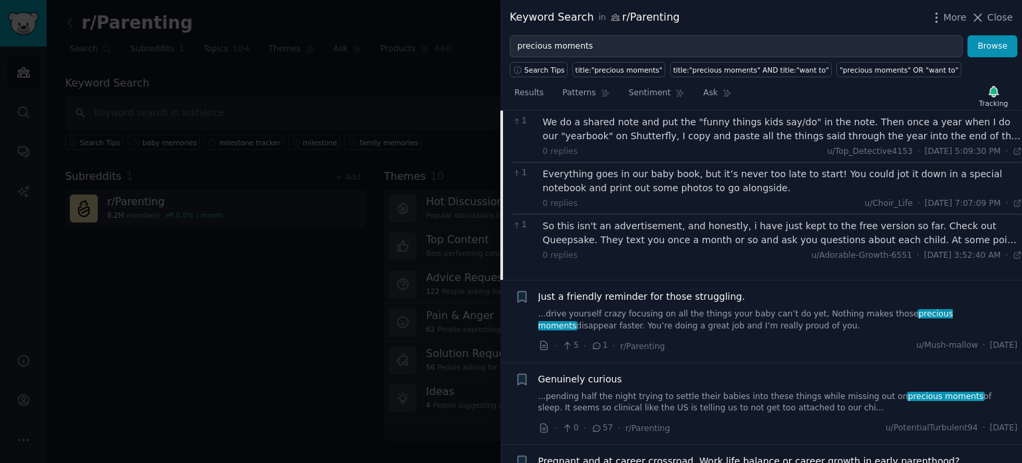
click at [729, 317] on link "...drive yourself crazy focusing on all the things your baby can’t do yet, Noth…" at bounding box center [778, 319] width 480 height 23
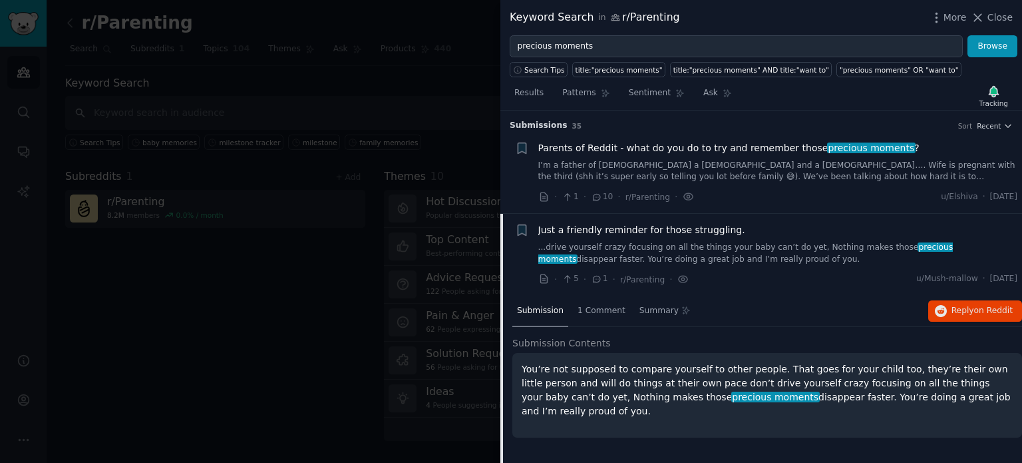
click at [639, 160] on link "I’m a father of 2 a 4yo and a 2yo…. Wife is pregnant with the third (shh it’s s…" at bounding box center [778, 171] width 480 height 23
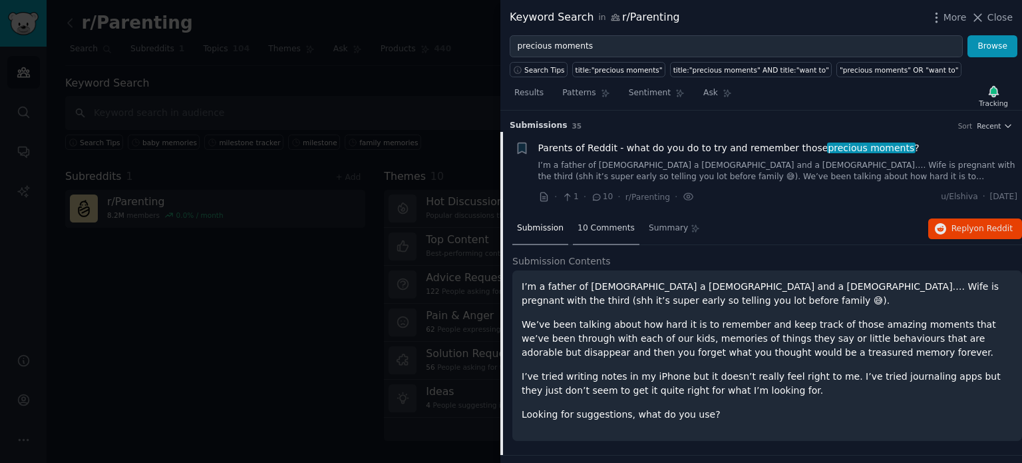
scroll to position [21, 0]
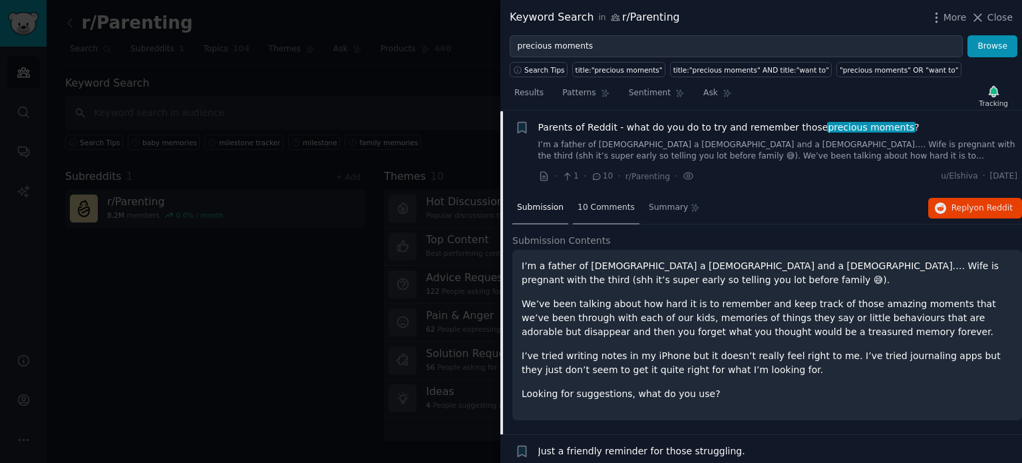
click at [590, 205] on span "10 Comments" at bounding box center [606, 208] width 57 height 12
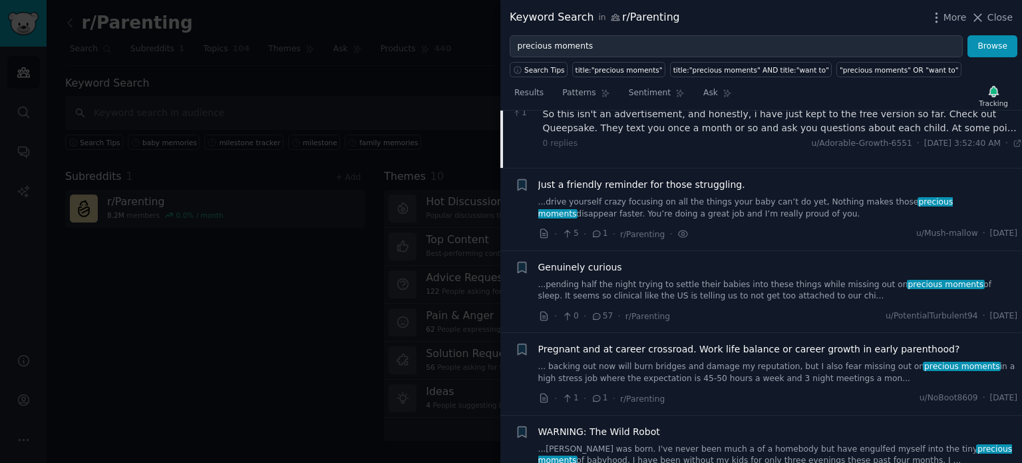
scroll to position [486, 0]
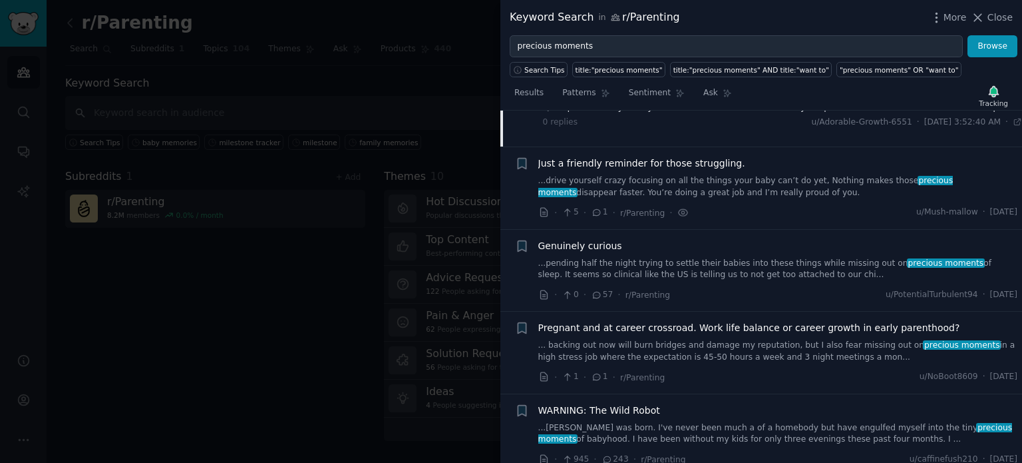
click at [607, 260] on link "...pending half the night trying to settle their babies into these things while…" at bounding box center [778, 269] width 480 height 23
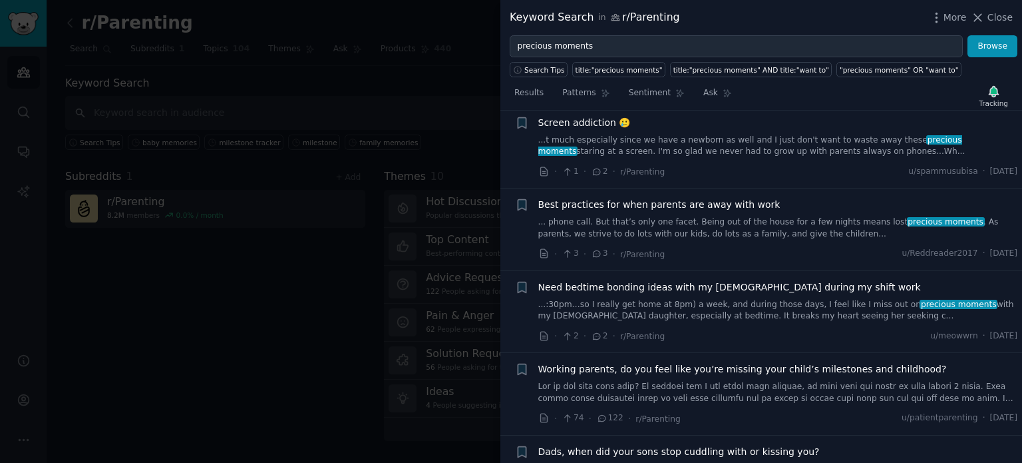
scroll to position [1117, 0]
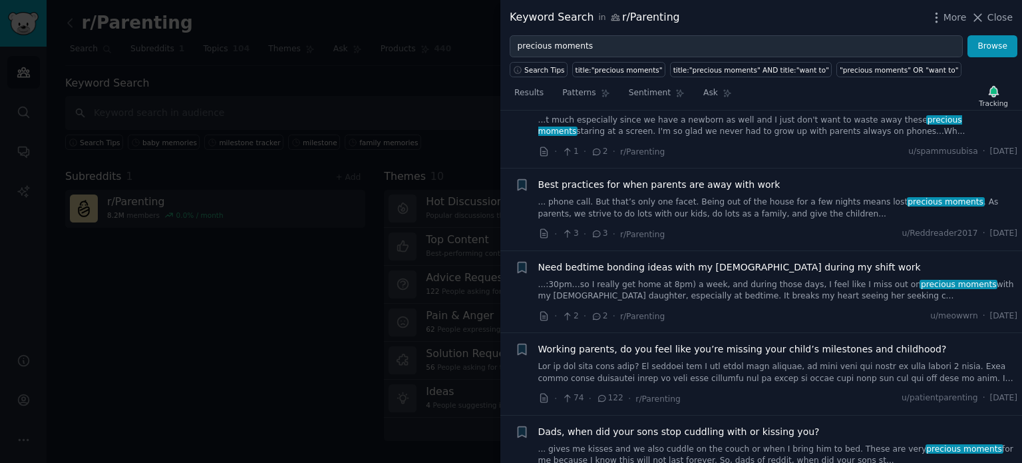
click at [819, 361] on link at bounding box center [778, 372] width 480 height 23
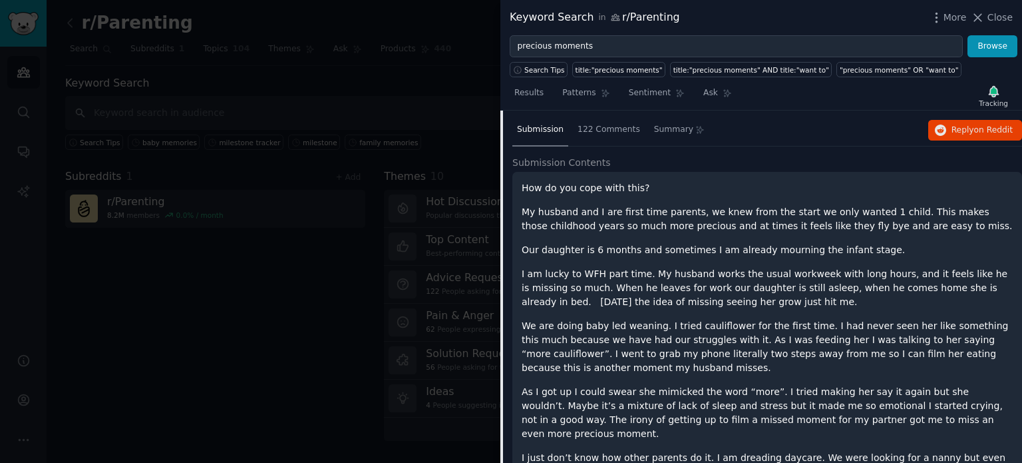
scroll to position [743, 0]
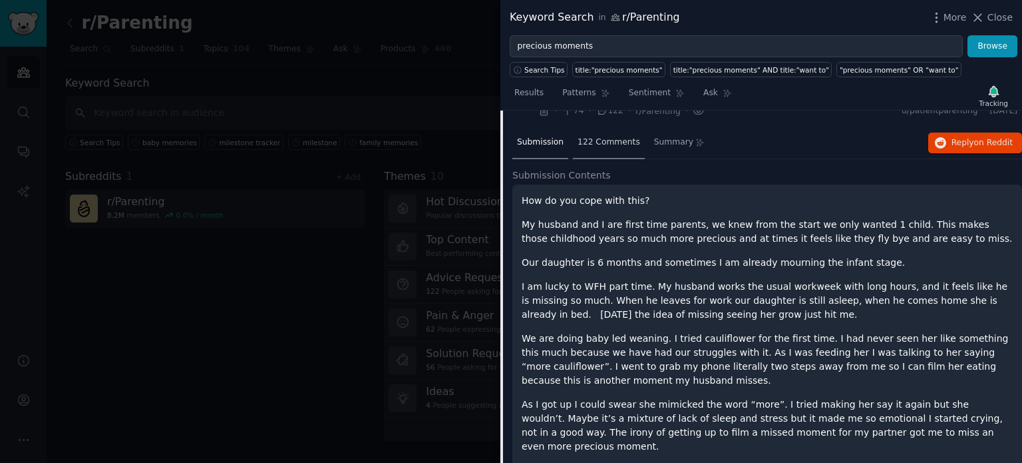
click at [586, 148] on div "122 Comments" at bounding box center [609, 143] width 72 height 32
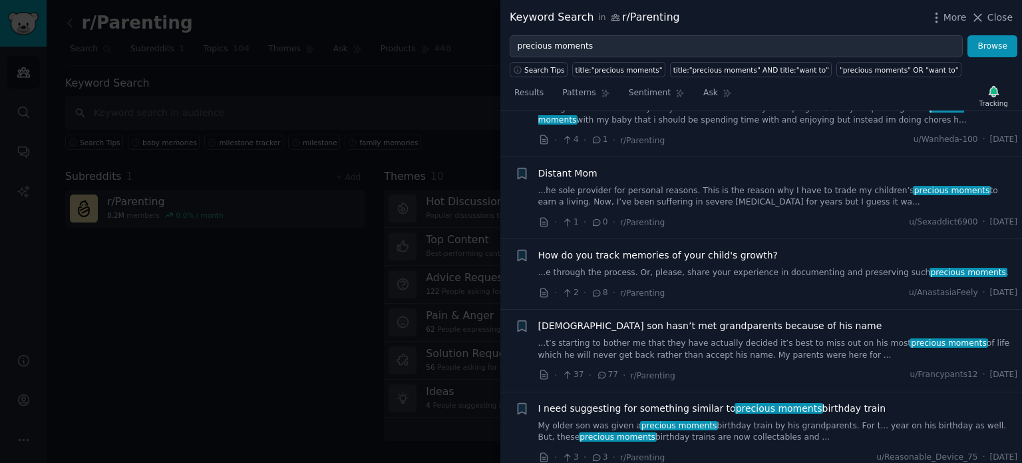
scroll to position [3405, 0]
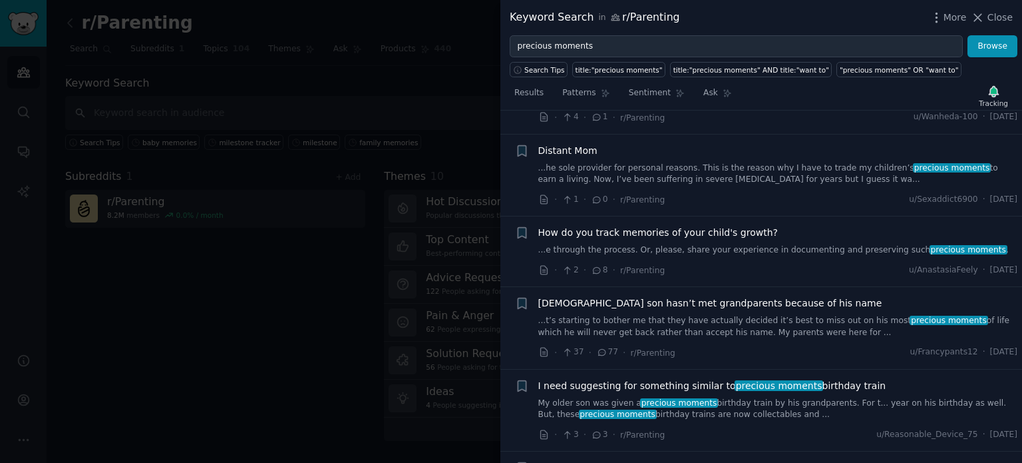
click at [721, 244] on link "...e through the process. Or, please, share your experience in documenting and …" at bounding box center [778, 250] width 480 height 12
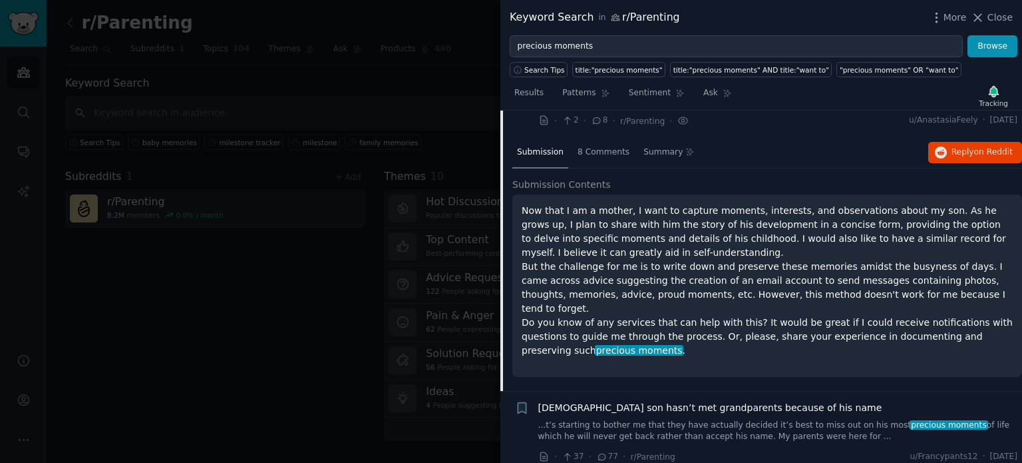
scroll to position [1072, 0]
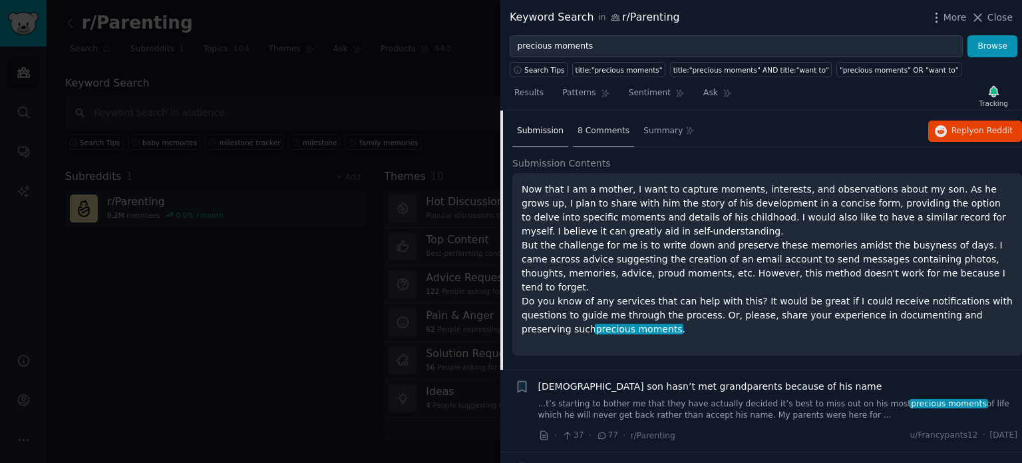
click at [599, 130] on span "8 Comments" at bounding box center [604, 131] width 52 height 12
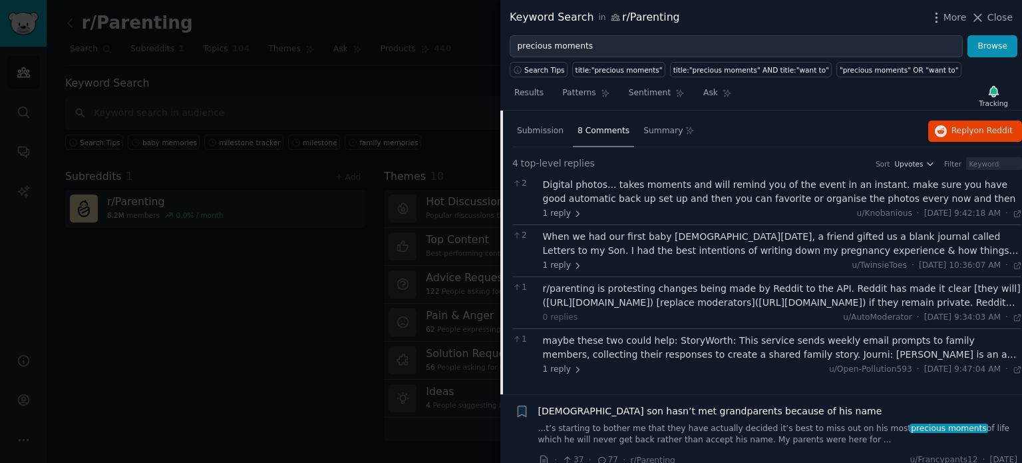
click at [740, 345] on div "maybe these two could help: StoryWorth: This service sends weekly email prompts…" at bounding box center [783, 347] width 480 height 28
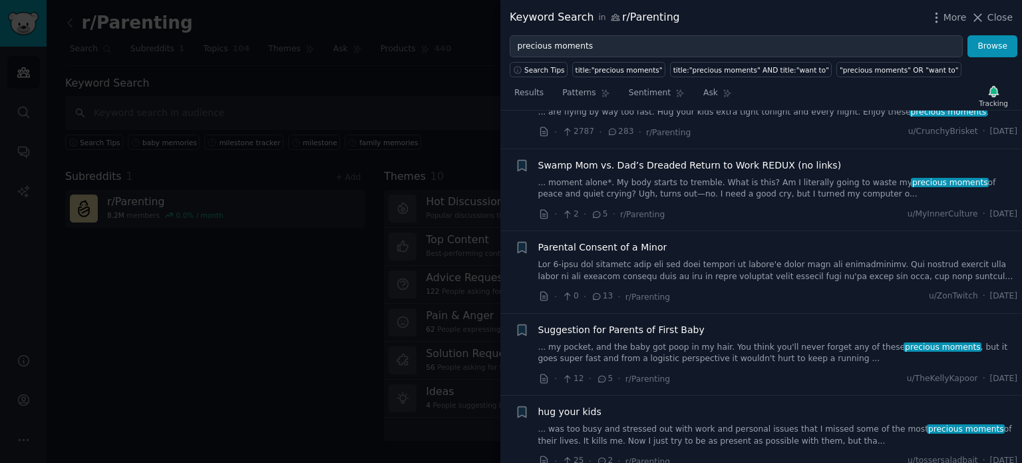
scroll to position [2004, 0]
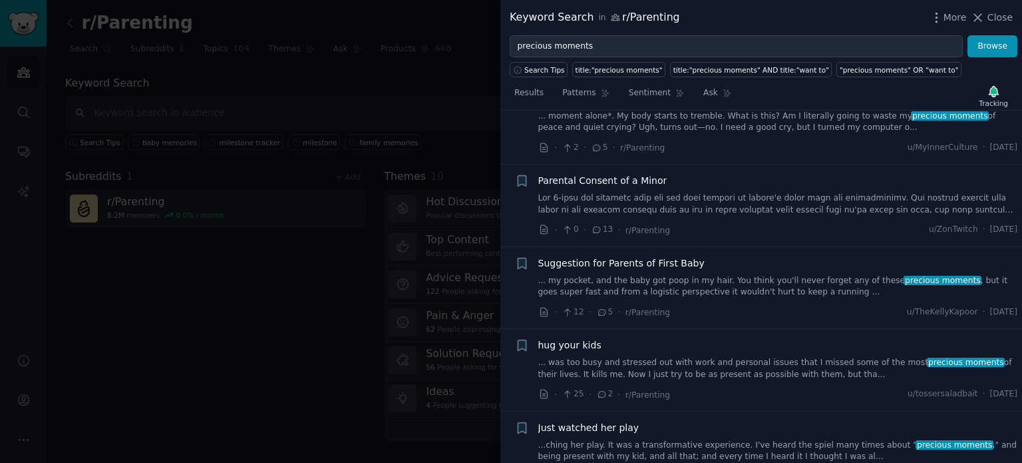
click at [817, 268] on div "Suggestion for Parents of First Baby ... my pocket, and the baby got poop in my…" at bounding box center [778, 277] width 480 height 42
click at [756, 276] on link "... my pocket, and the baby got poop in my hair. You think you'll never forget …" at bounding box center [778, 286] width 480 height 23
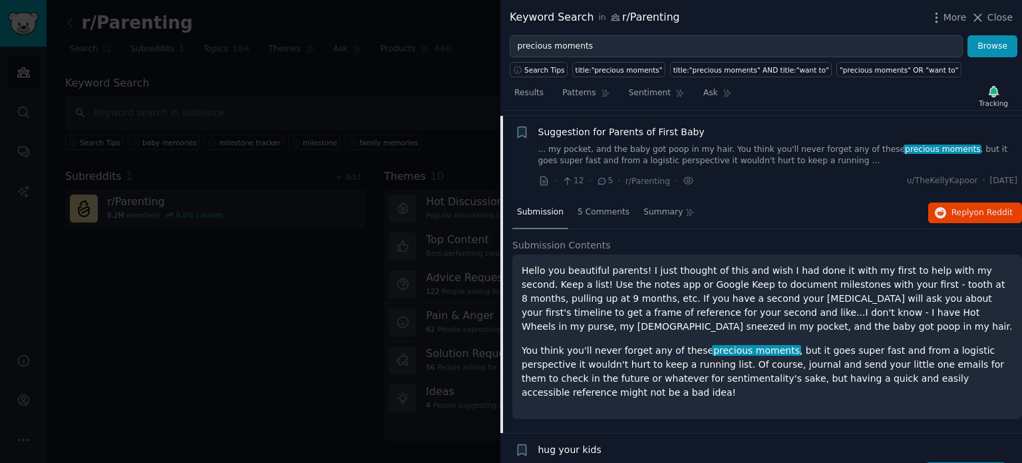
scroll to position [1802, 0]
click at [594, 210] on span "5 Comments" at bounding box center [604, 211] width 52 height 12
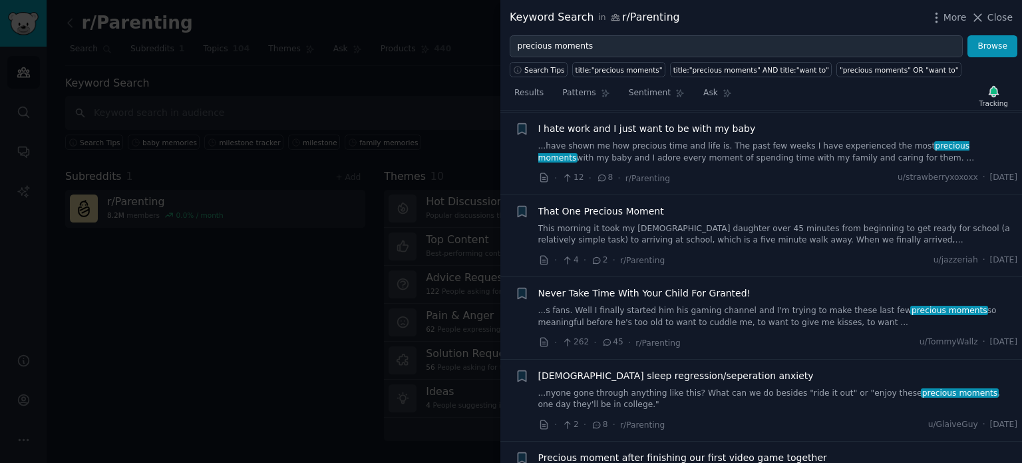
scroll to position [2468, 0]
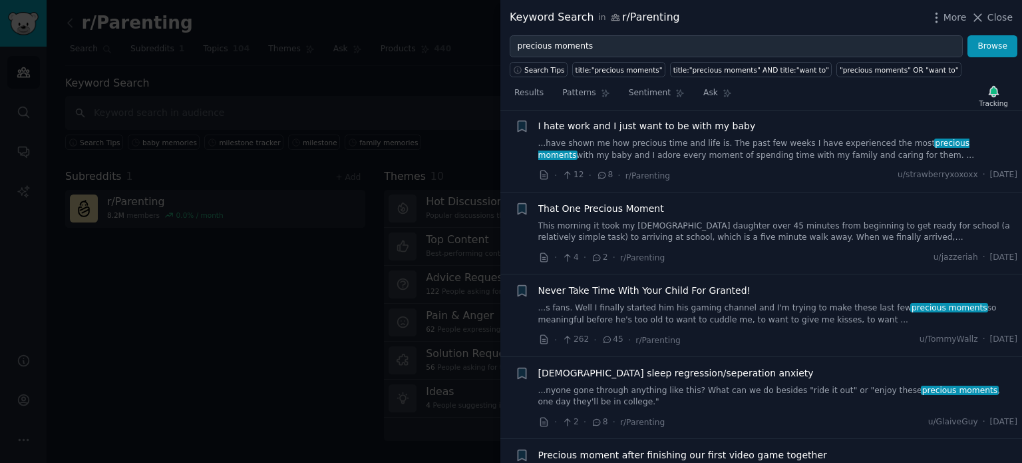
click at [737, 225] on link "This morning it took my 4-year-old daughter over 45 minutes from beginning to g…" at bounding box center [778, 231] width 480 height 23
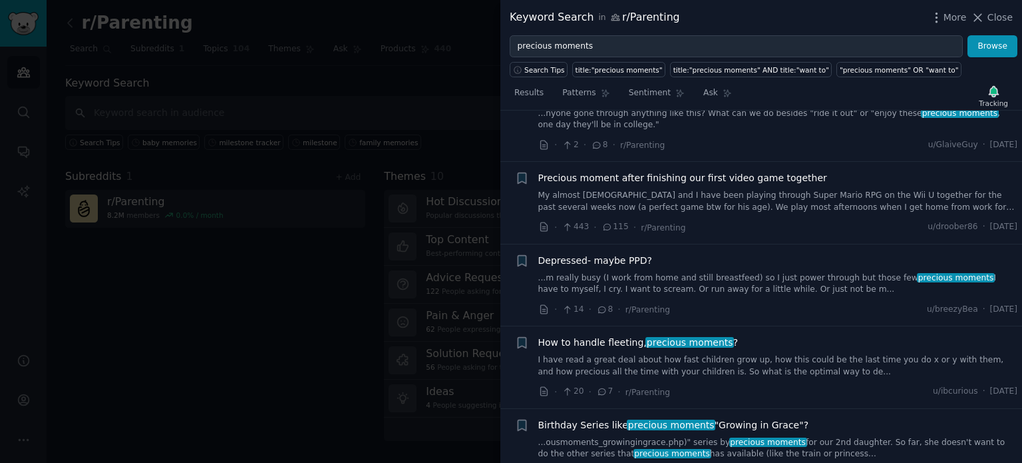
scroll to position [2716, 0]
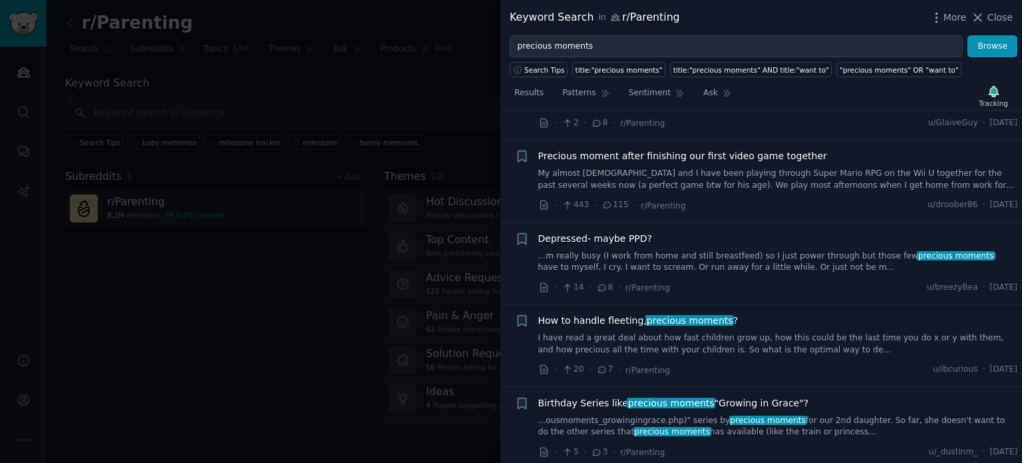
click at [668, 337] on link "I have read a great deal about how fast children grow up, how this could be the…" at bounding box center [778, 343] width 480 height 23
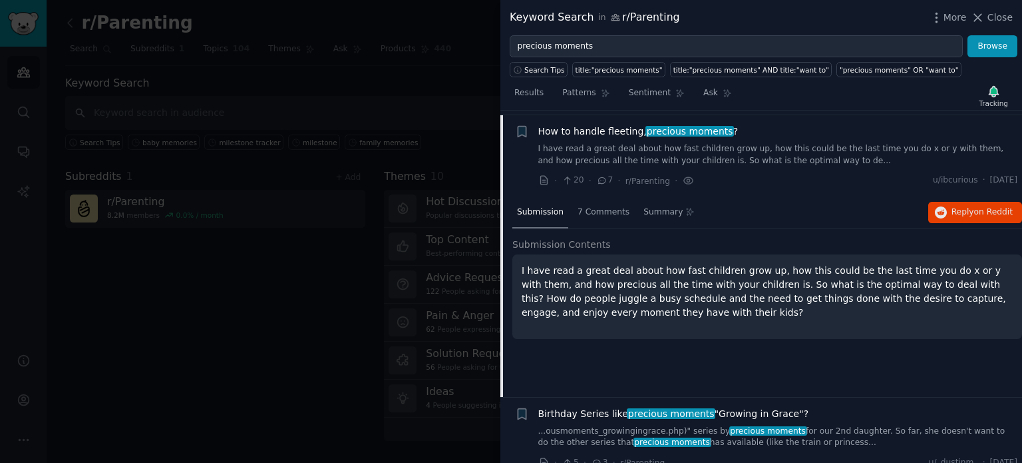
scroll to position [2716, 0]
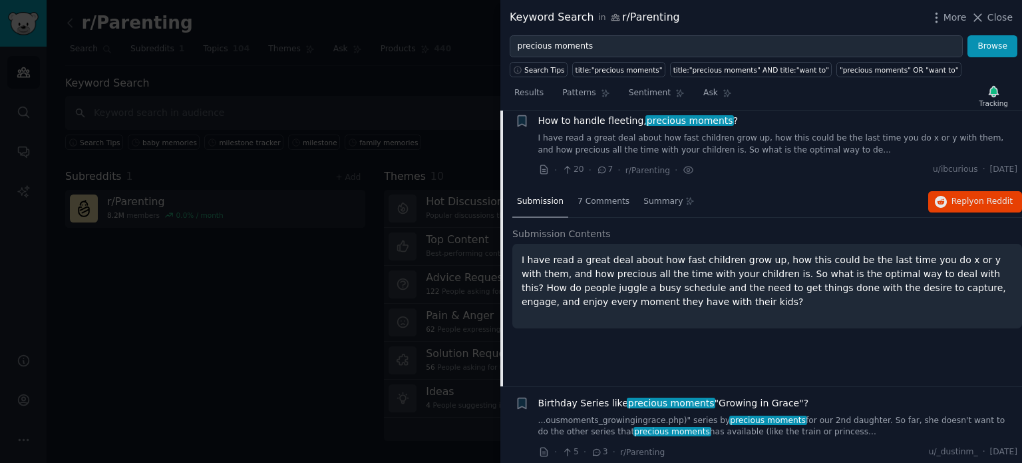
drag, startPoint x: 1004, startPoint y: 14, endPoint x: 889, endPoint y: 143, distance: 172.5
click at [1004, 14] on span "Close" at bounding box center [1000, 18] width 25 height 14
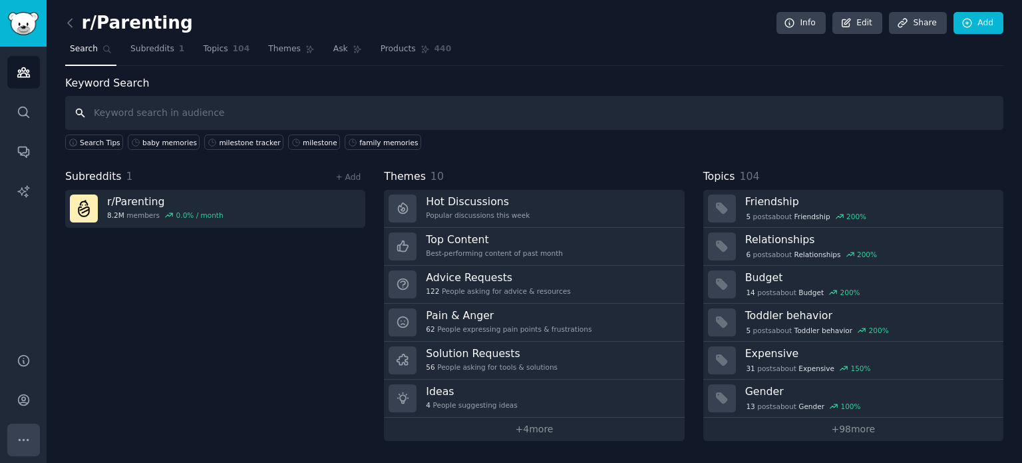
click at [17, 441] on icon "Sidebar" at bounding box center [24, 440] width 14 height 14
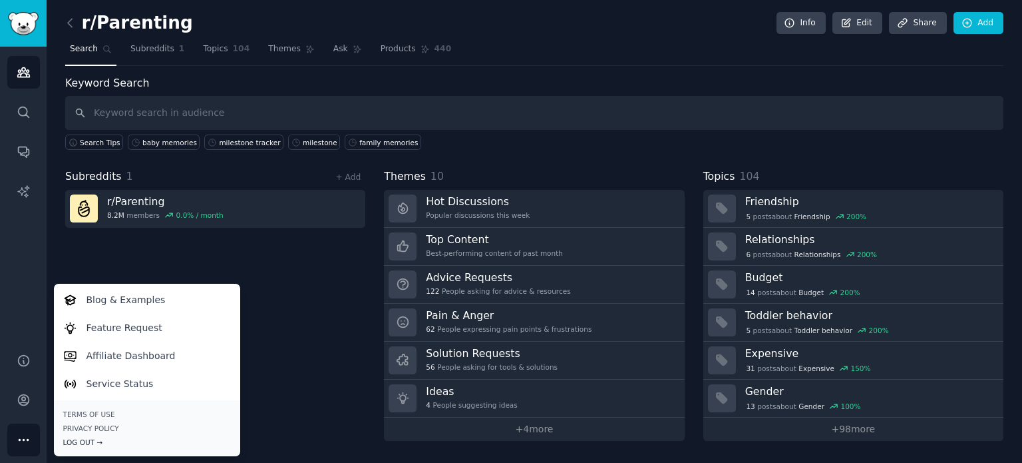
click at [77, 438] on div "Log Out →" at bounding box center [147, 441] width 168 height 9
